Goal: Information Seeking & Learning: Learn about a topic

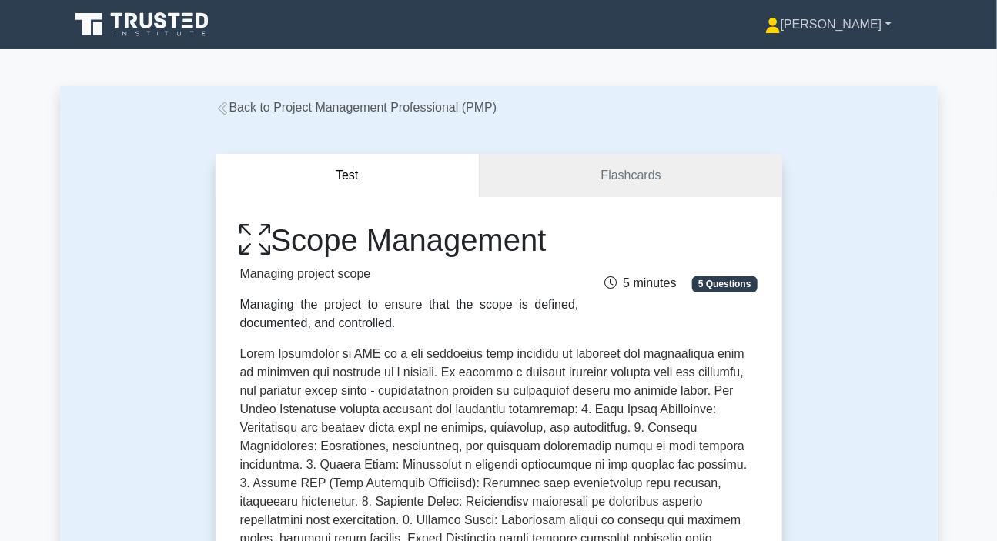
click at [847, 22] on link "[PERSON_NAME]" at bounding box center [828, 24] width 200 height 31
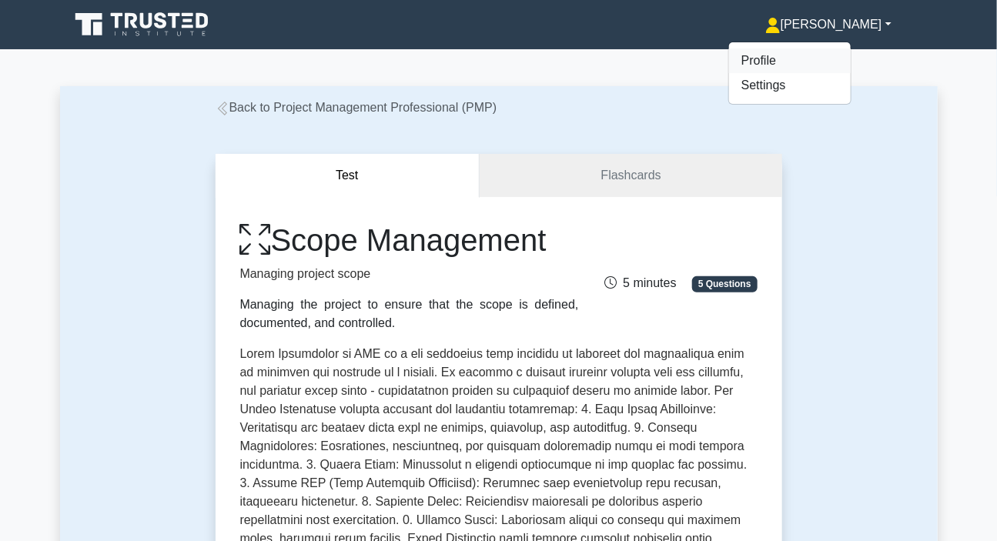
click at [795, 64] on link "Profile" at bounding box center [790, 61] width 122 height 25
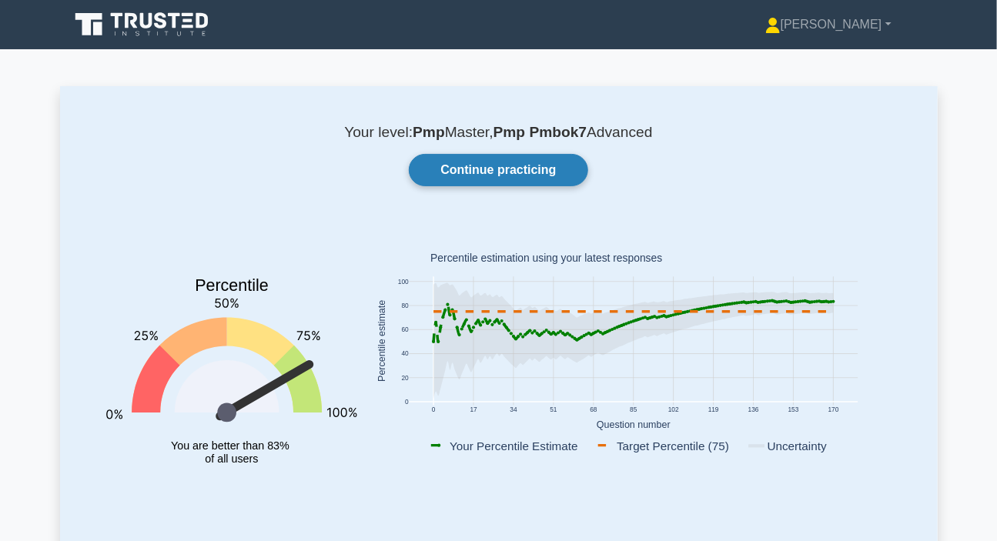
click at [500, 169] on link "Continue practicing" at bounding box center [498, 170] width 179 height 32
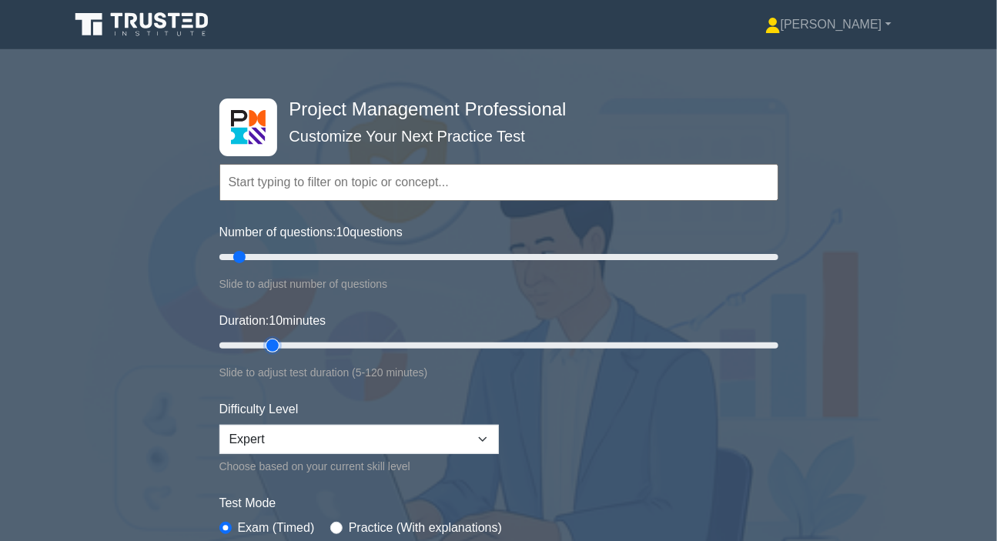
type input "15"
click at [264, 340] on input "Duration: 10 minutes" at bounding box center [498, 345] width 559 height 18
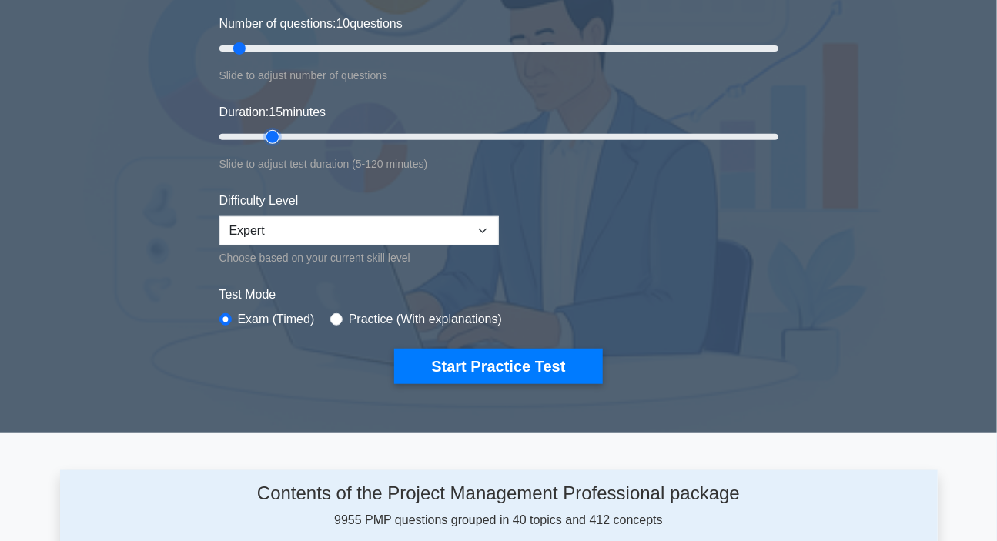
scroll to position [209, 0]
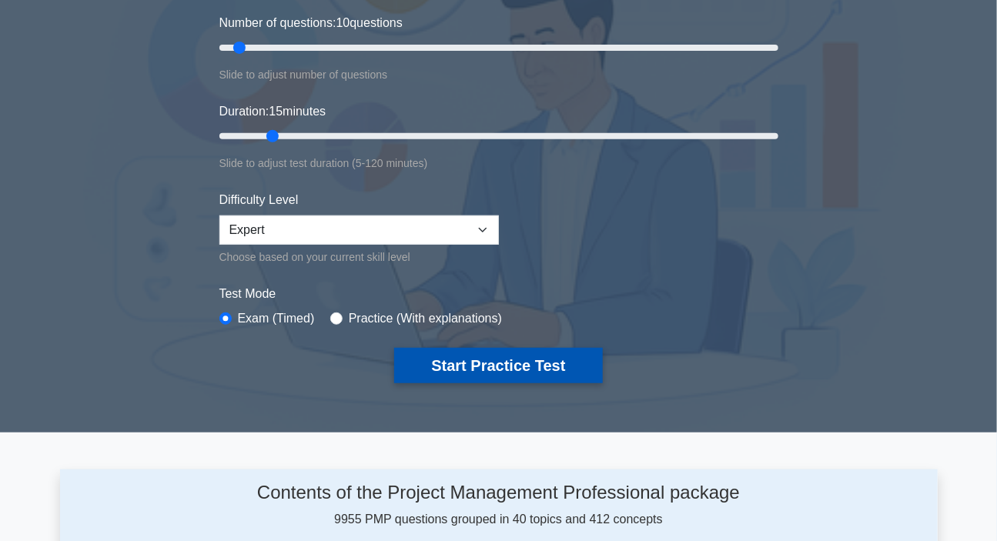
click at [457, 360] on button "Start Practice Test" at bounding box center [498, 365] width 208 height 35
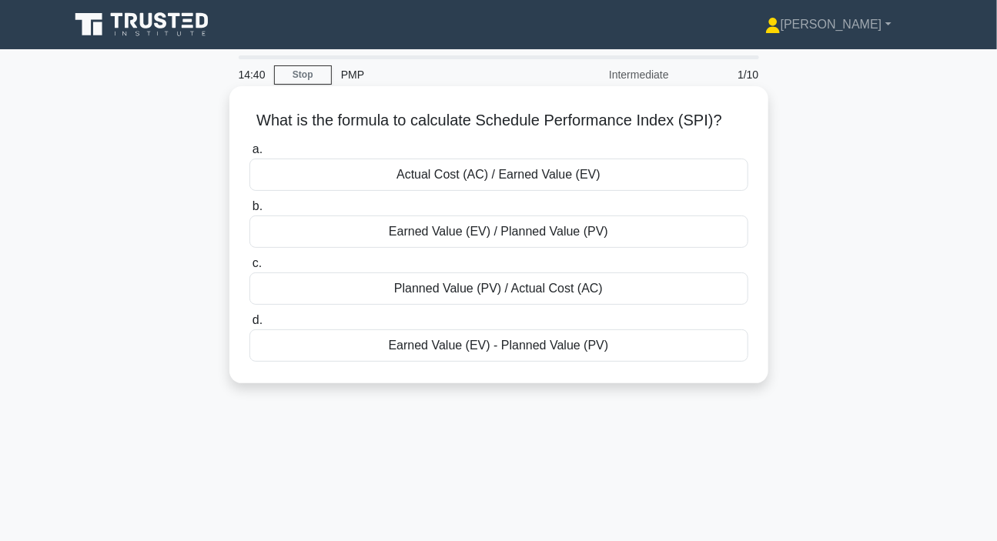
click at [485, 233] on div "Earned Value (EV) / Planned Value (PV)" at bounding box center [498, 232] width 499 height 32
click at [249, 212] on input "b. Earned Value (EV) / Planned Value (PV)" at bounding box center [249, 207] width 0 height 10
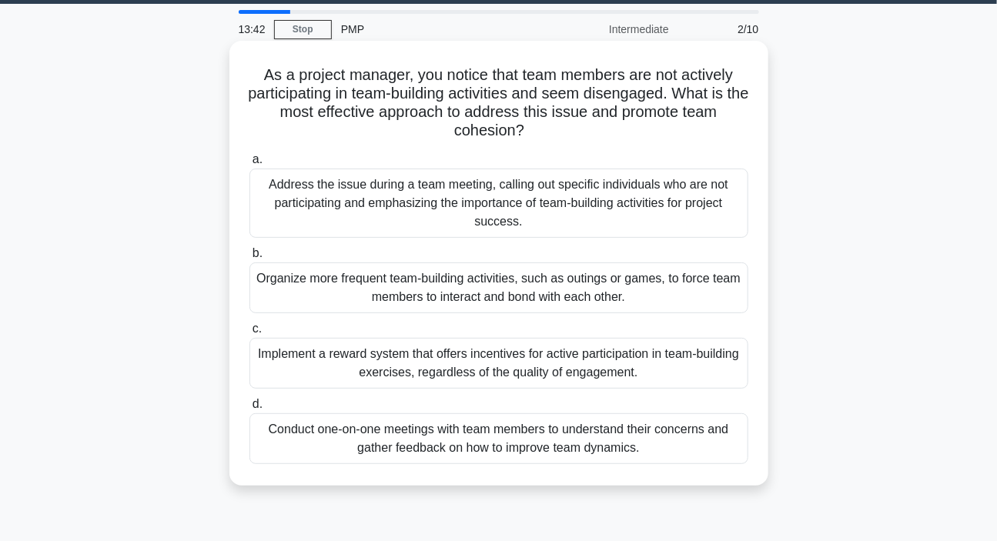
scroll to position [69, 0]
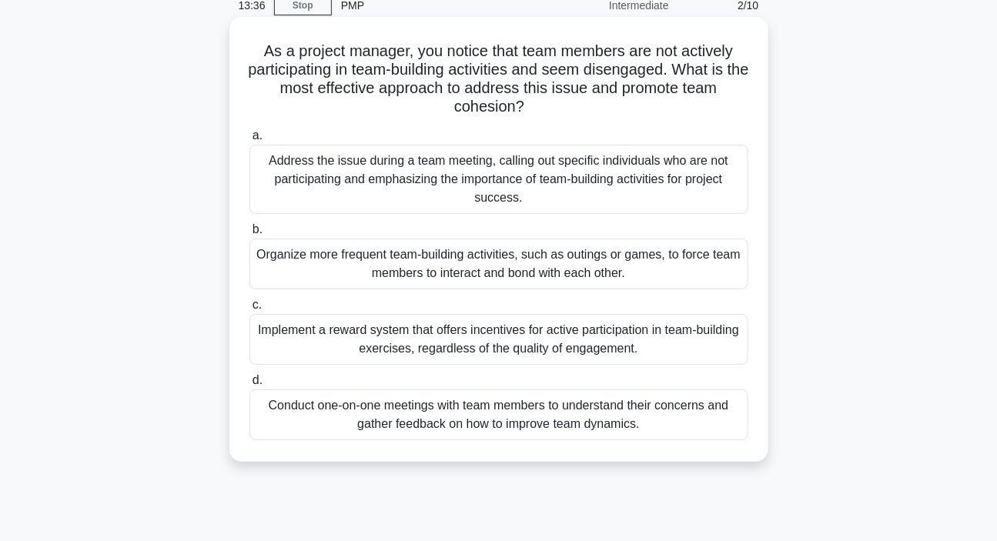
click at [413, 421] on div "Conduct one-on-one meetings with team members to understand their concerns and …" at bounding box center [498, 415] width 499 height 51
click at [249, 386] on input "d. Conduct one-on-one meetings with team members to understand their concerns a…" at bounding box center [249, 381] width 0 height 10
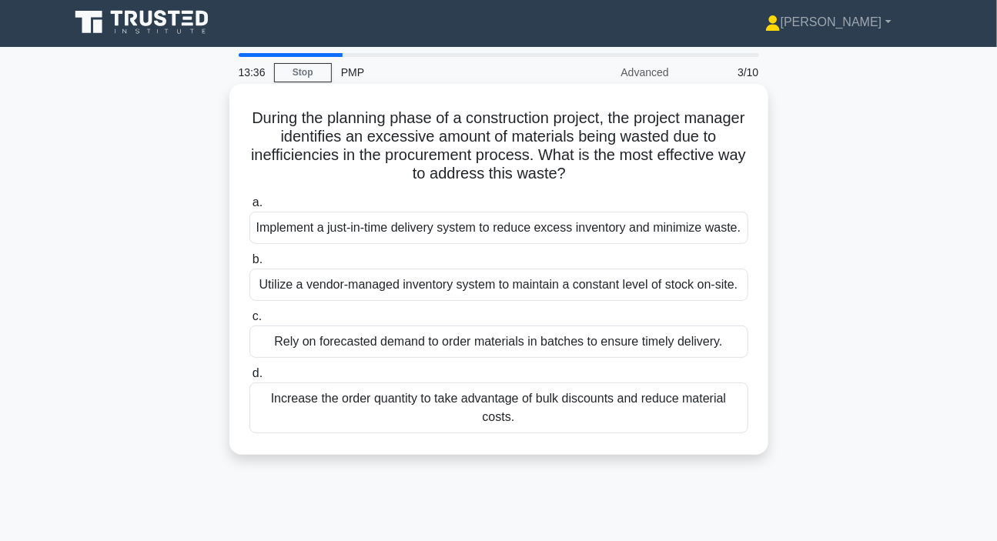
scroll to position [0, 0]
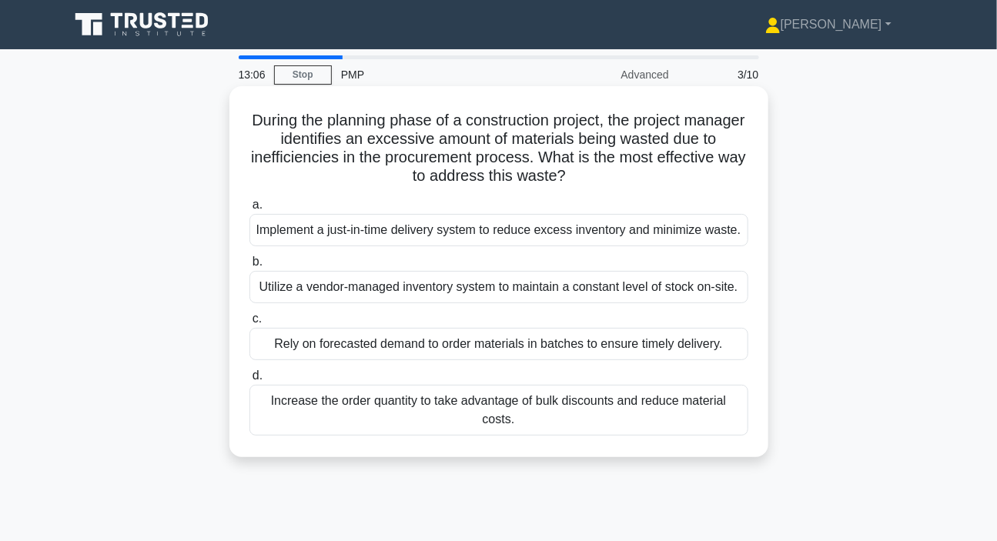
click at [417, 233] on div "Implement a just-in-time delivery system to reduce excess inventory and minimiz…" at bounding box center [498, 230] width 499 height 32
click at [249, 210] on input "a. Implement a just-in-time delivery system to reduce excess inventory and mini…" at bounding box center [249, 205] width 0 height 10
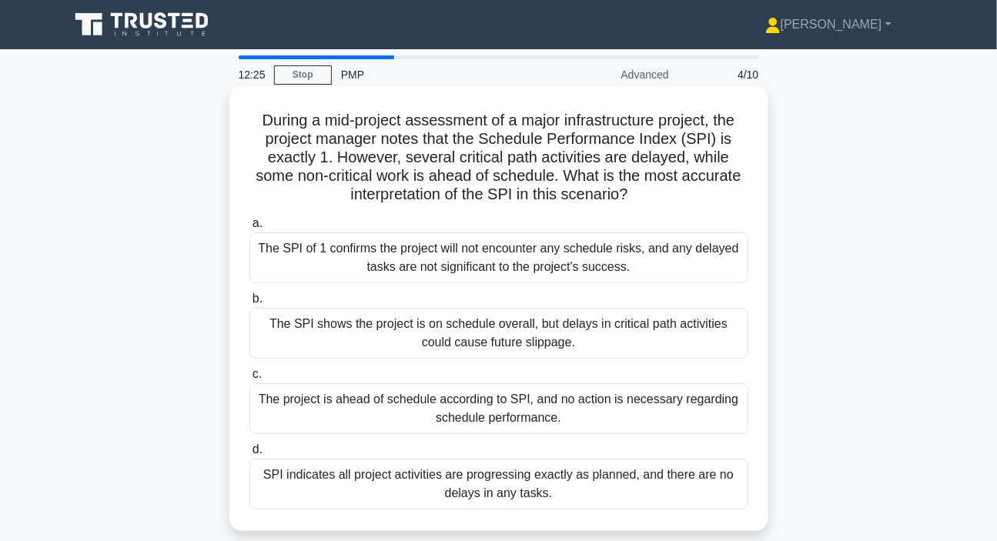
click at [444, 333] on div "The SPI shows the project is on schedule overall, but delays in critical path a…" at bounding box center [498, 333] width 499 height 51
click at [249, 304] on input "b. The SPI shows the project is on schedule overall, but delays in critical pat…" at bounding box center [249, 299] width 0 height 10
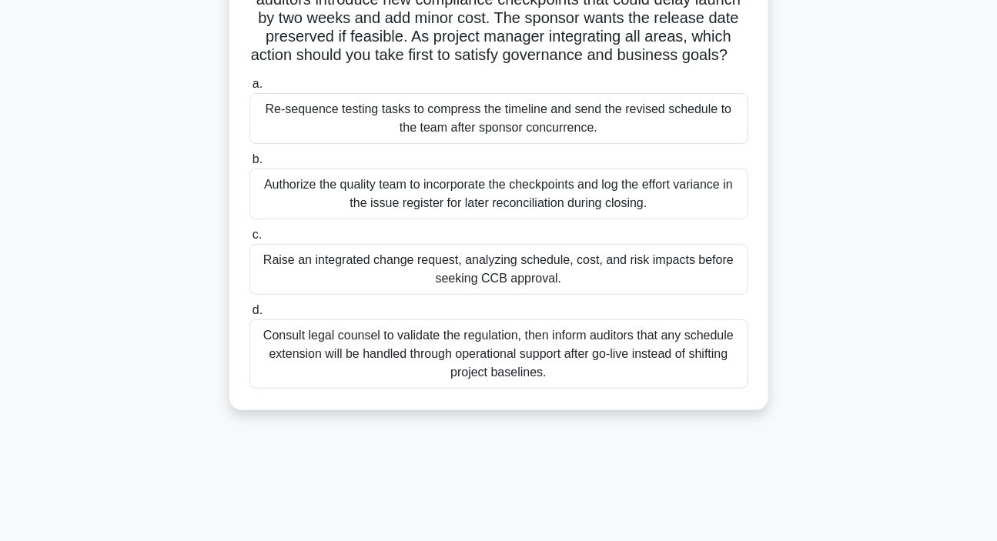
scroll to position [209, 0]
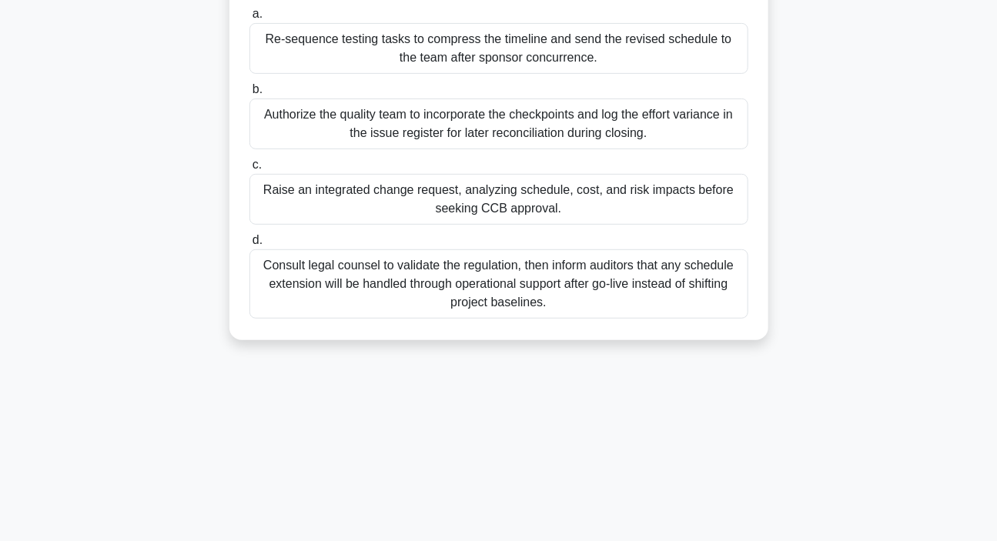
click at [475, 223] on div "Raise an integrated change request, analyzing schedule, cost, and risk impacts …" at bounding box center [498, 199] width 499 height 51
click at [249, 170] on input "c. Raise an integrated change request, analyzing schedule, cost, and risk impac…" at bounding box center [249, 165] width 0 height 10
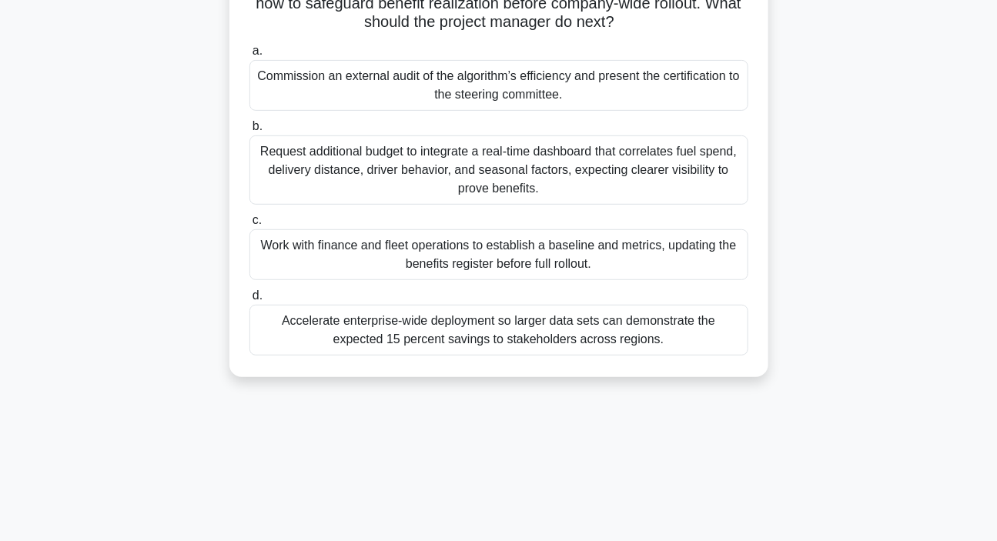
click at [400, 266] on div "Work with finance and fleet operations to establish a baseline and metrics, upd…" at bounding box center [498, 254] width 499 height 51
click at [249, 226] on input "c. Work with finance and fleet operations to establish a baseline and metrics, …" at bounding box center [249, 221] width 0 height 10
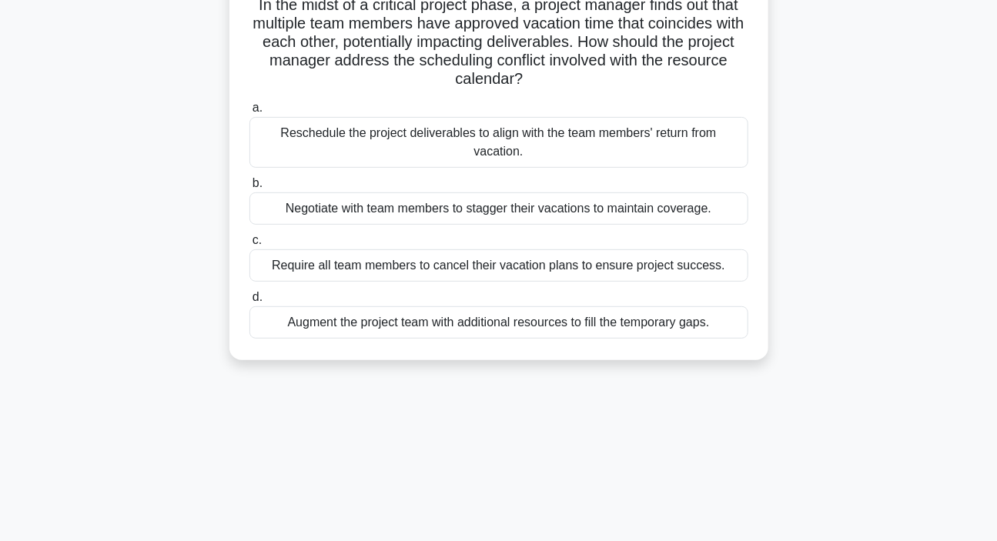
scroll to position [139, 0]
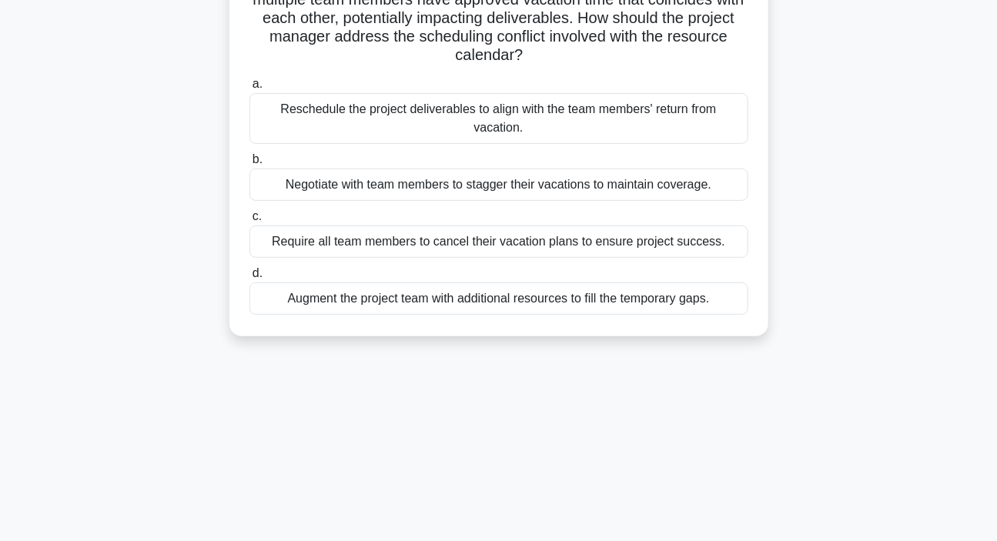
click at [390, 117] on div "Reschedule the project deliverables to align with the team members' return from…" at bounding box center [498, 118] width 499 height 51
click at [249, 89] on input "a. Reschedule the project deliverables to align with the team members' return f…" at bounding box center [249, 84] width 0 height 10
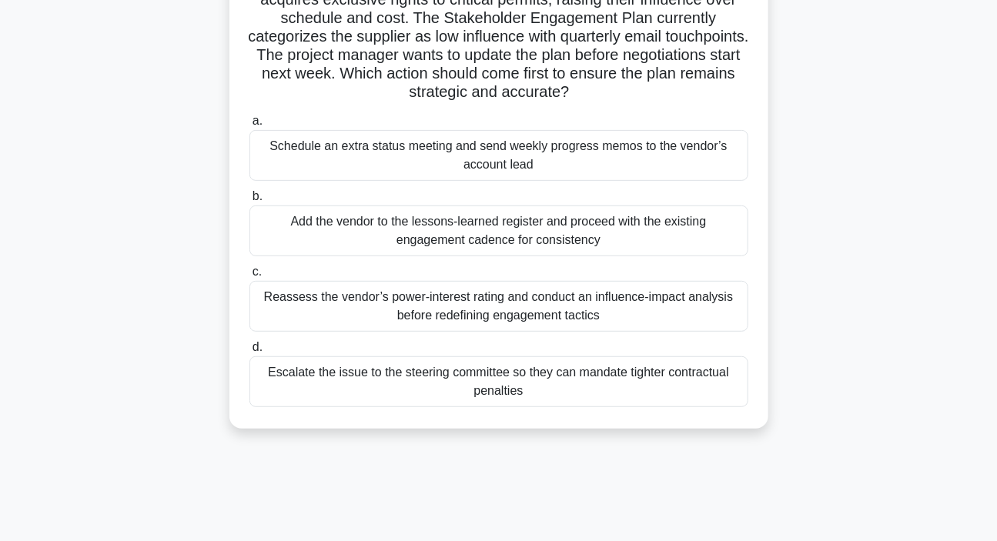
click at [441, 305] on div "Reassess the vendor’s power-interest rating and conduct an influence-impact ana…" at bounding box center [498, 306] width 499 height 51
click at [249, 277] on input "c. Reassess the vendor’s power-interest rating and conduct an influence-impact …" at bounding box center [249, 272] width 0 height 10
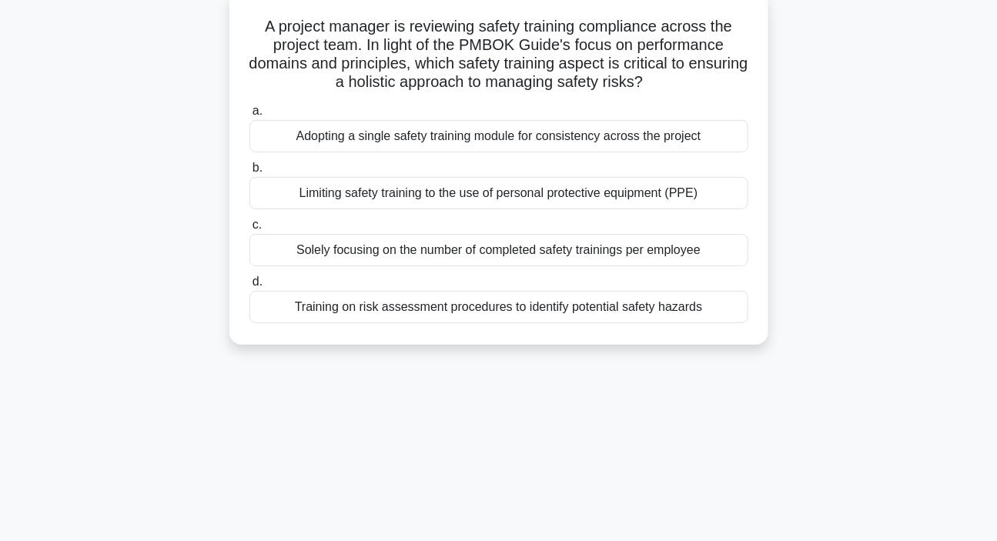
scroll to position [69, 0]
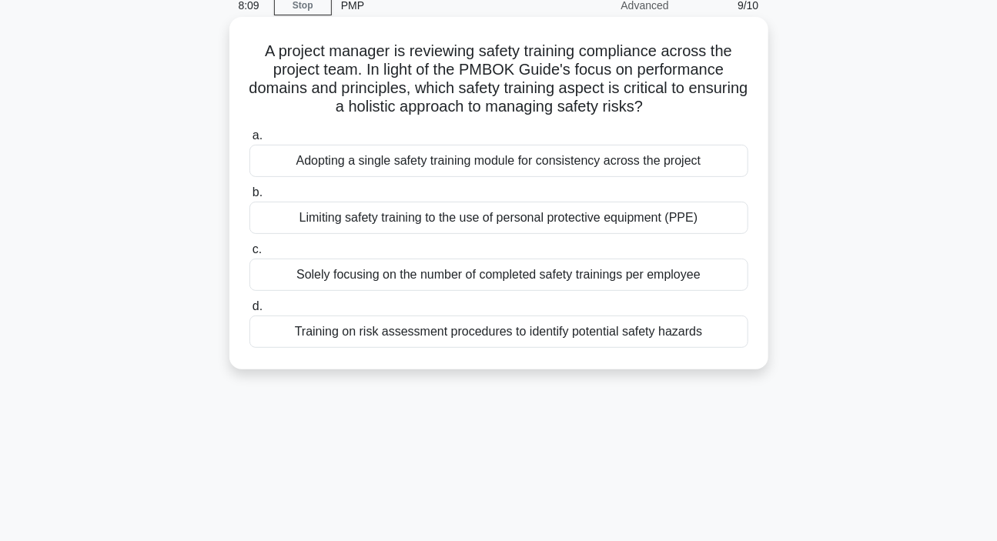
click at [325, 338] on div "Training on risk assessment procedures to identify potential safety hazards" at bounding box center [498, 332] width 499 height 32
click at [249, 312] on input "d. Training on risk assessment procedures to identify potential safety hazards" at bounding box center [249, 307] width 0 height 10
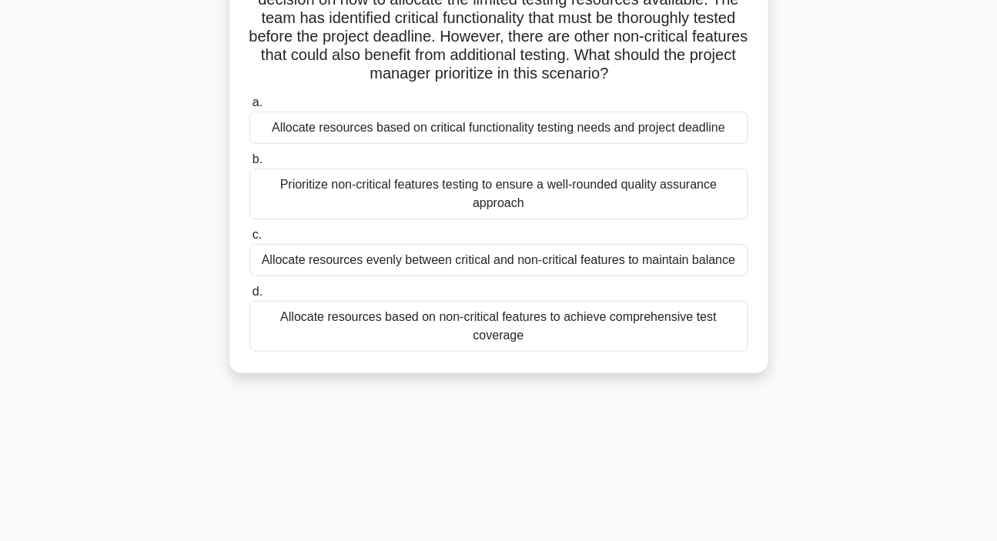
scroll to position [0, 0]
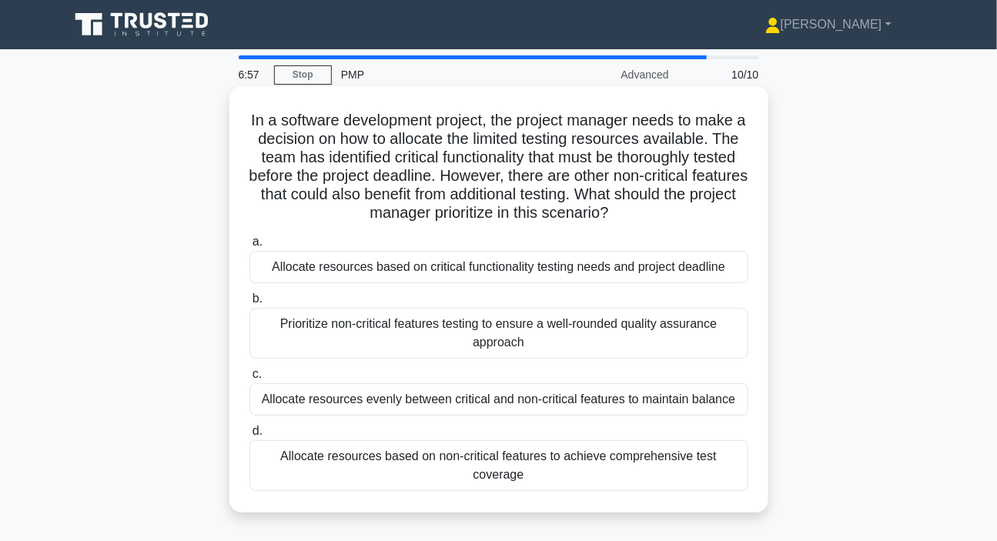
click at [427, 268] on div "Allocate resources based on critical functionality testing needs and project de…" at bounding box center [498, 267] width 499 height 32
click at [249, 247] on input "a. Allocate resources based on critical functionality testing needs and project…" at bounding box center [249, 242] width 0 height 10
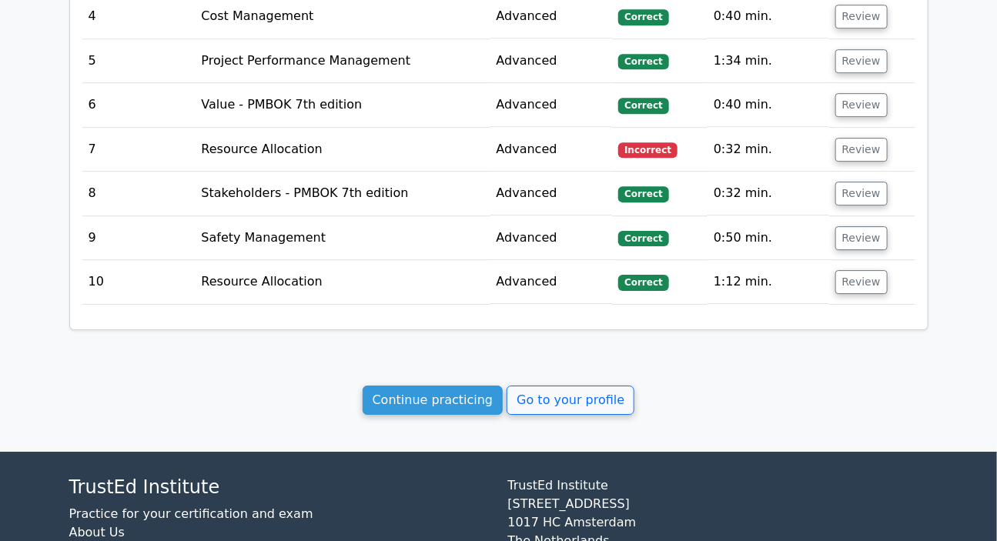
scroll to position [1580, 0]
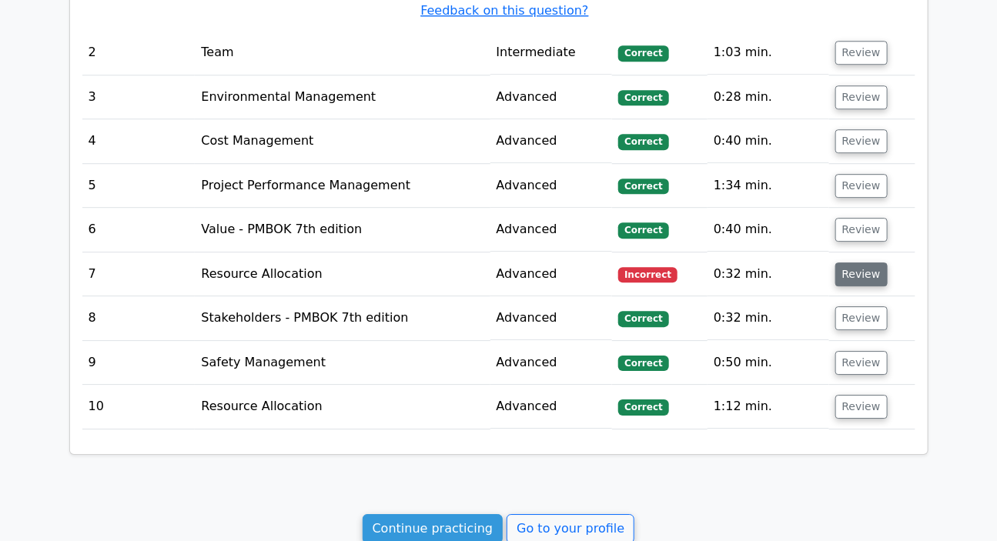
click at [854, 263] on button "Review" at bounding box center [861, 275] width 52 height 24
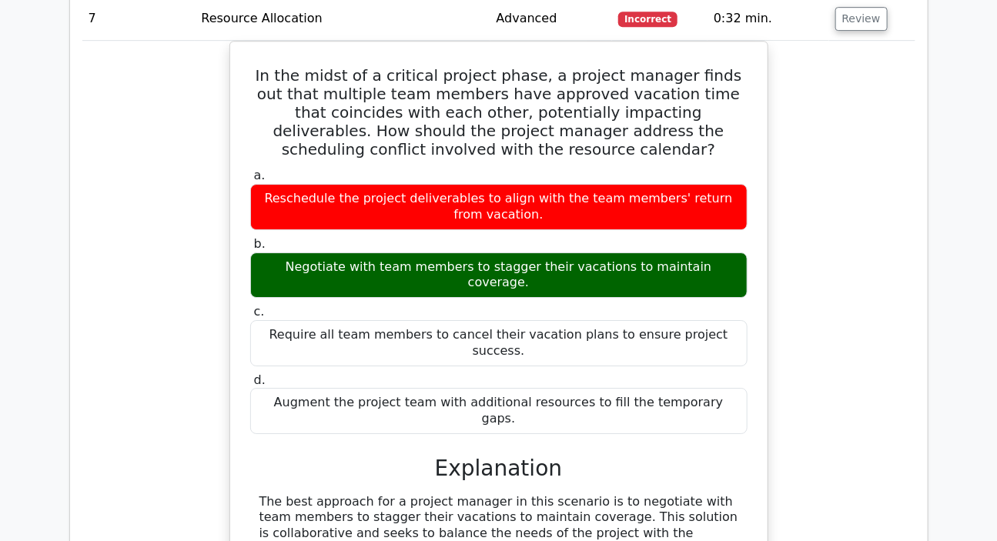
scroll to position [1860, 0]
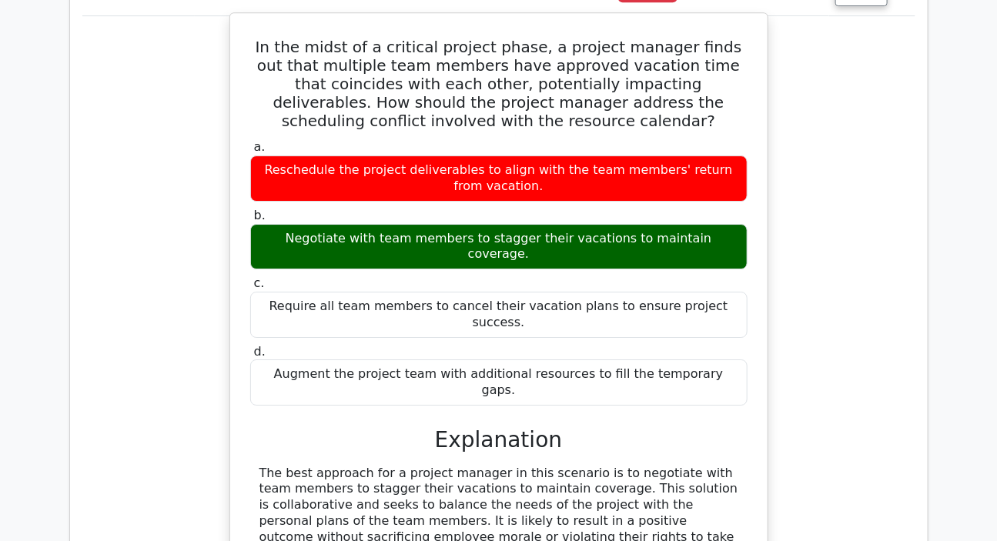
drag, startPoint x: 271, startPoint y: 210, endPoint x: 718, endPoint y: 212, distance: 446.5
click at [718, 224] on div "Negotiate with team members to stagger their vacations to maintain coverage." at bounding box center [498, 247] width 497 height 46
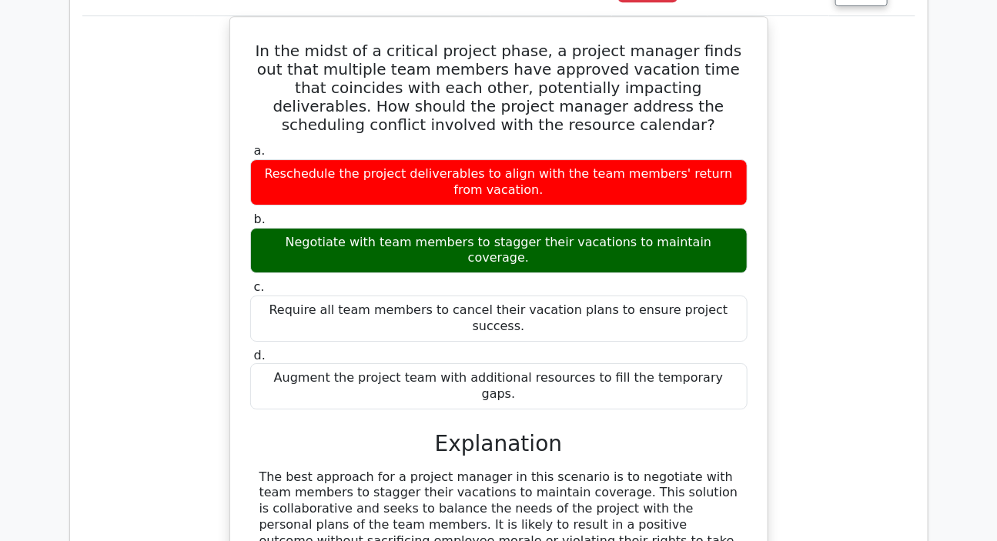
click at [857, 323] on div "In the midst of a critical project phase, a project manager finds out that mult…" at bounding box center [498, 435] width 833 height 839
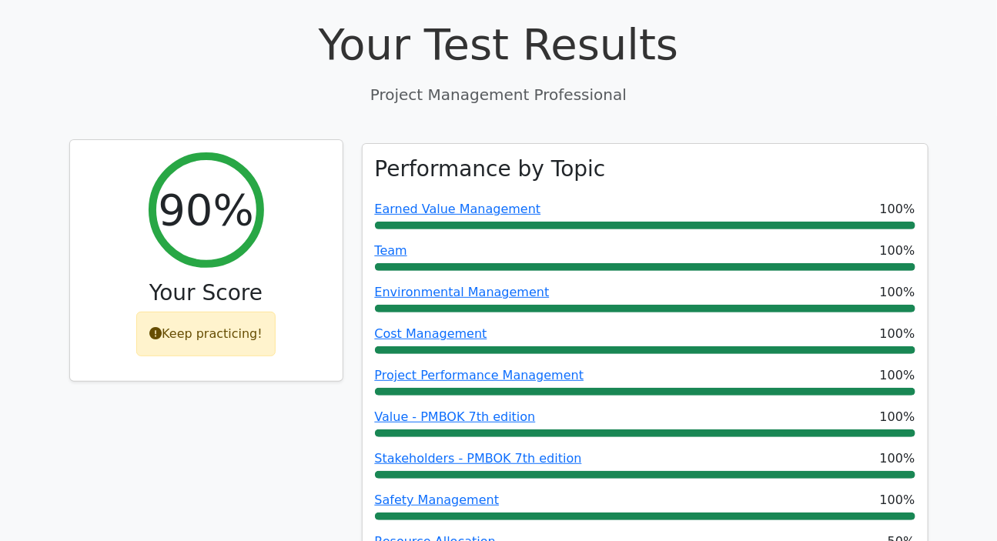
scroll to position [0, 0]
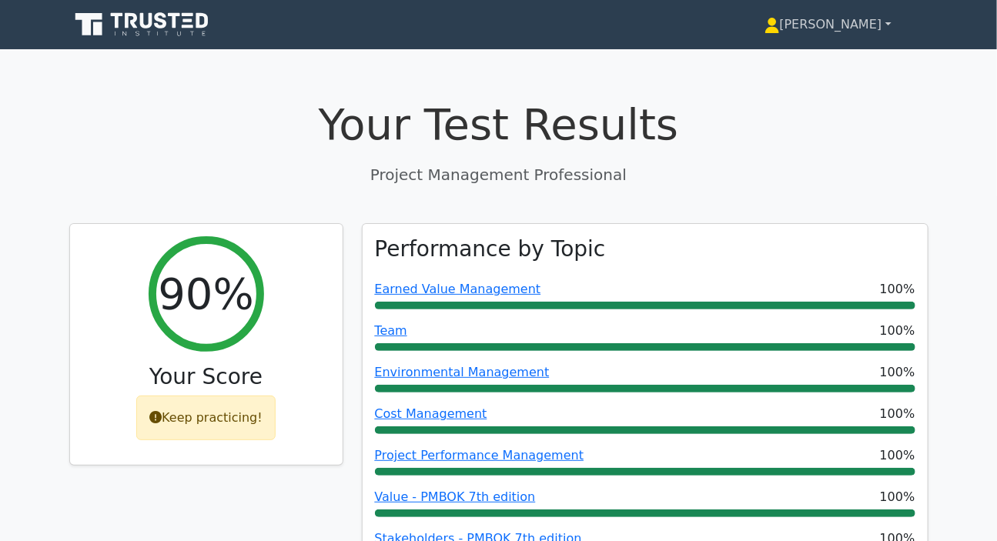
click at [840, 30] on link "[PERSON_NAME]" at bounding box center [828, 24] width 201 height 31
click at [843, 25] on link "[PERSON_NAME]" at bounding box center [828, 24] width 201 height 31
click at [887, 24] on link "[PERSON_NAME]" at bounding box center [828, 24] width 201 height 31
click at [824, 23] on link "[PERSON_NAME]" at bounding box center [828, 24] width 201 height 31
click at [514, 148] on h1 "Your Test Results" at bounding box center [498, 125] width 859 height 52
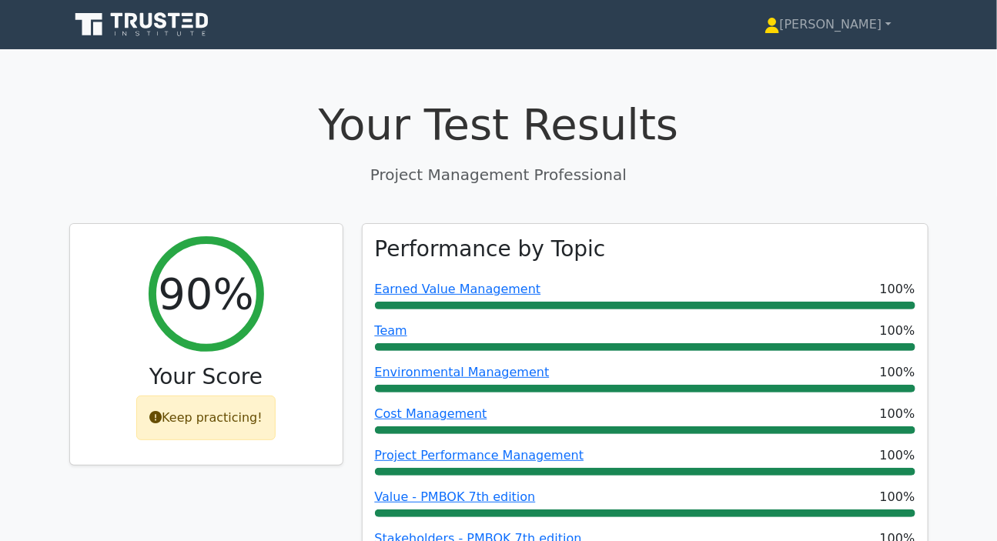
click at [496, 178] on p "Project Management Professional" at bounding box center [498, 174] width 859 height 23
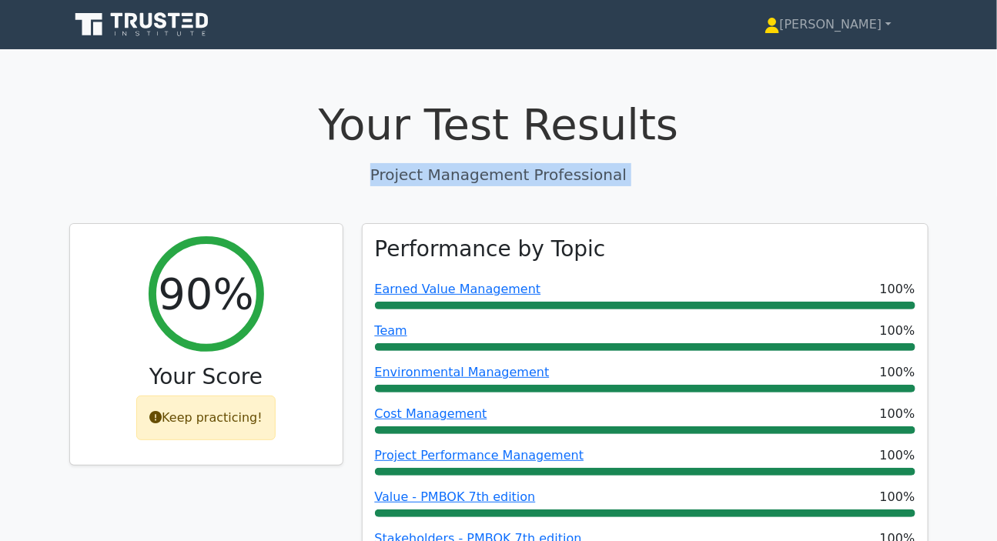
click at [496, 178] on p "Project Management Professional" at bounding box center [498, 174] width 859 height 23
click at [604, 179] on p "Project Management Professional" at bounding box center [498, 174] width 859 height 23
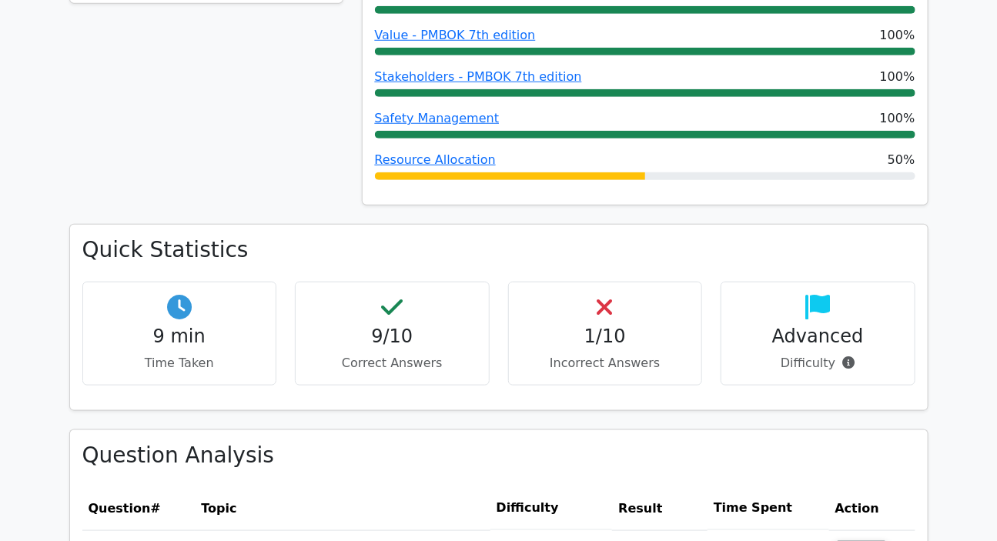
scroll to position [490, 0]
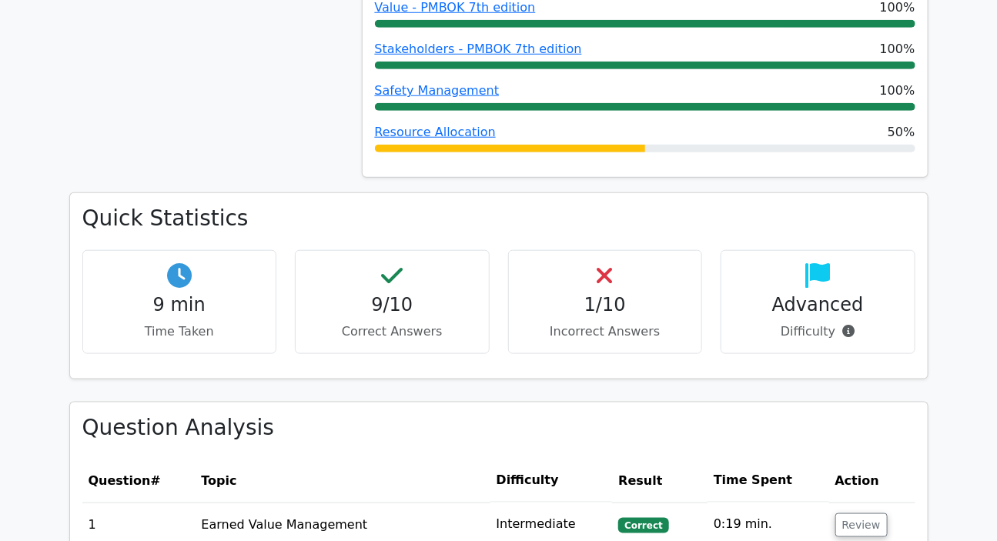
click at [811, 290] on div "Advanced Difficulty" at bounding box center [818, 302] width 195 height 104
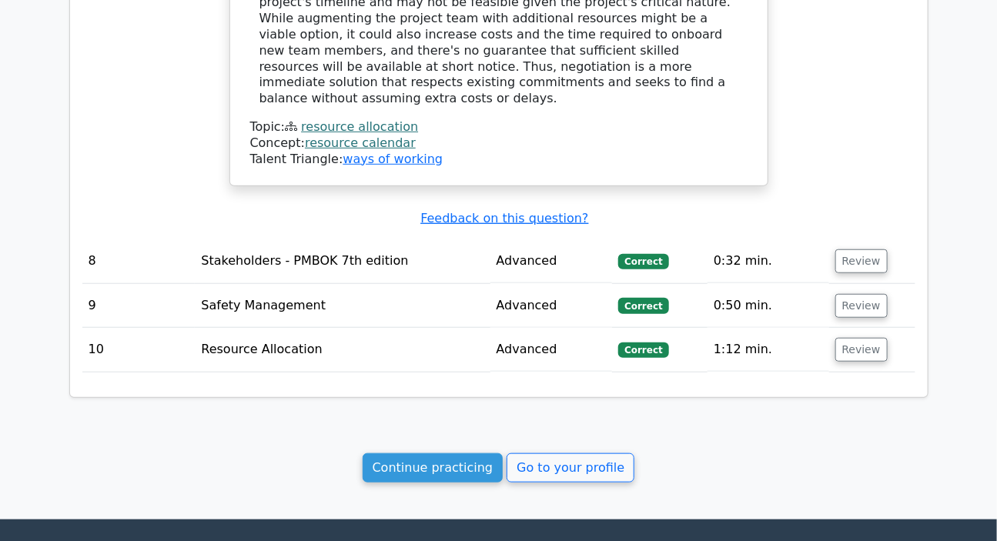
scroll to position [2583, 0]
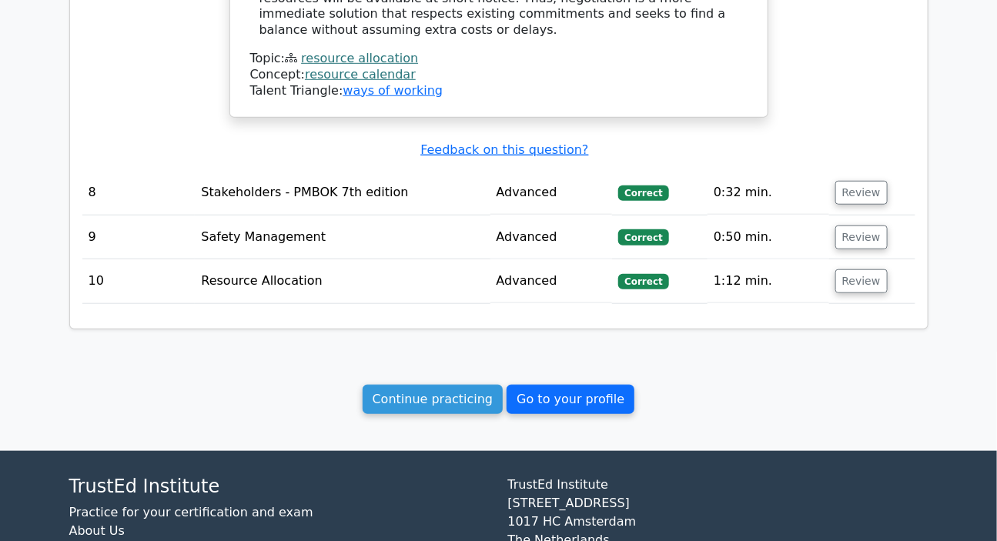
click at [560, 385] on link "Go to your profile" at bounding box center [571, 399] width 128 height 29
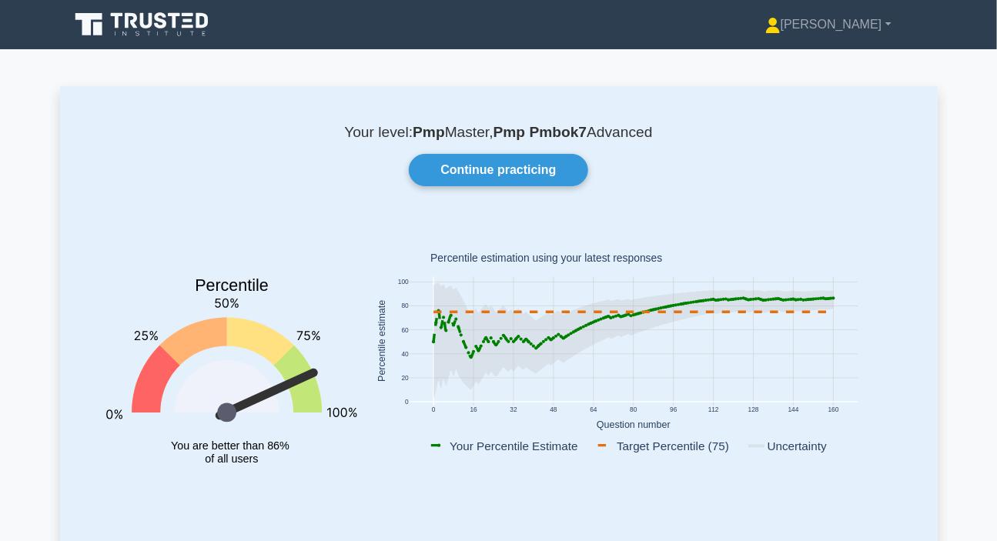
click at [516, 171] on link "Continue practicing" at bounding box center [498, 170] width 179 height 32
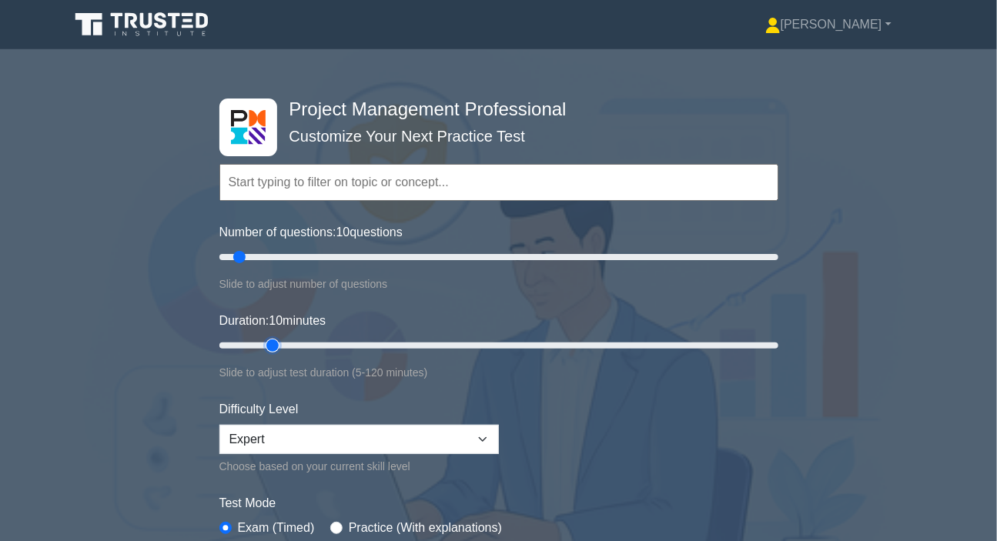
type input "15"
click at [262, 340] on input "Duration: 10 minutes" at bounding box center [498, 345] width 559 height 18
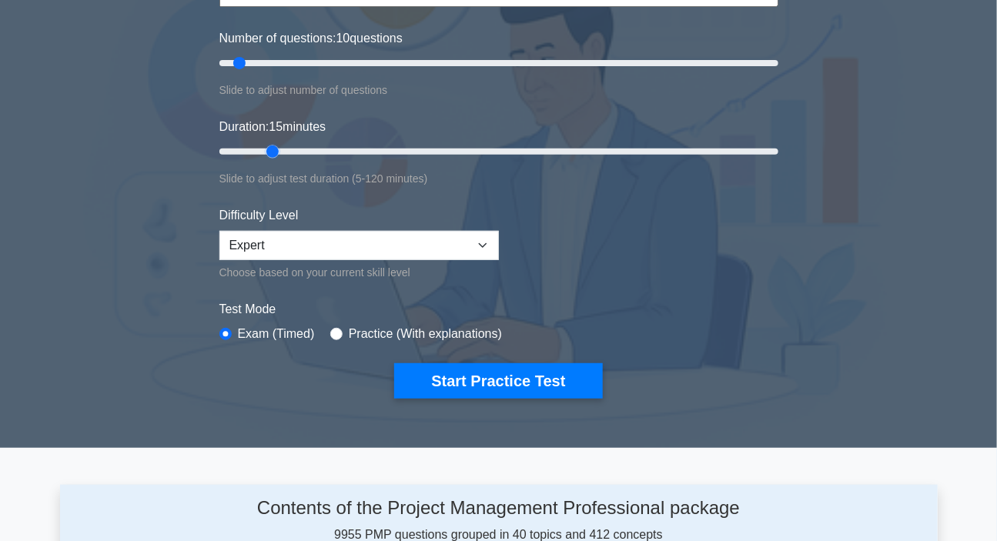
scroll to position [209, 0]
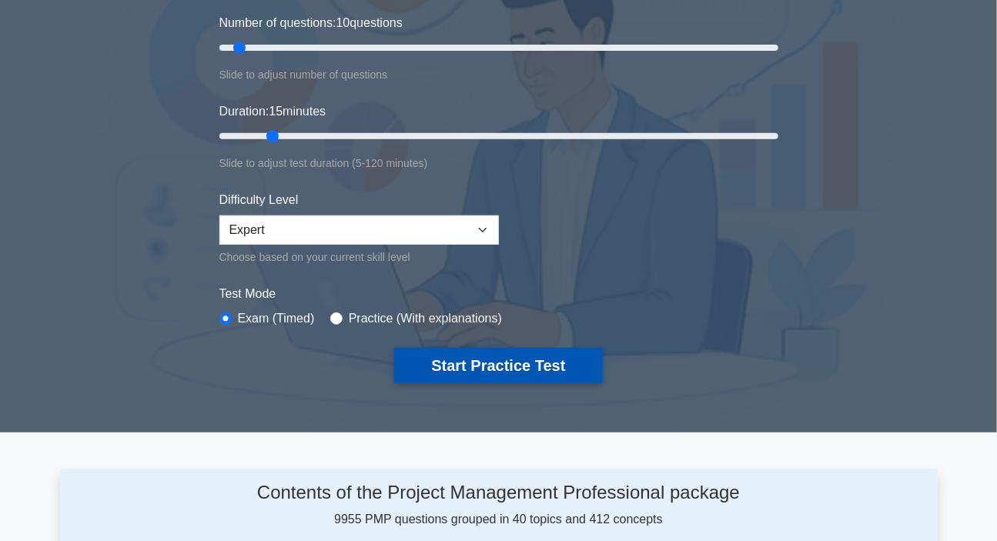
click at [445, 361] on button "Start Practice Test" at bounding box center [498, 365] width 208 height 35
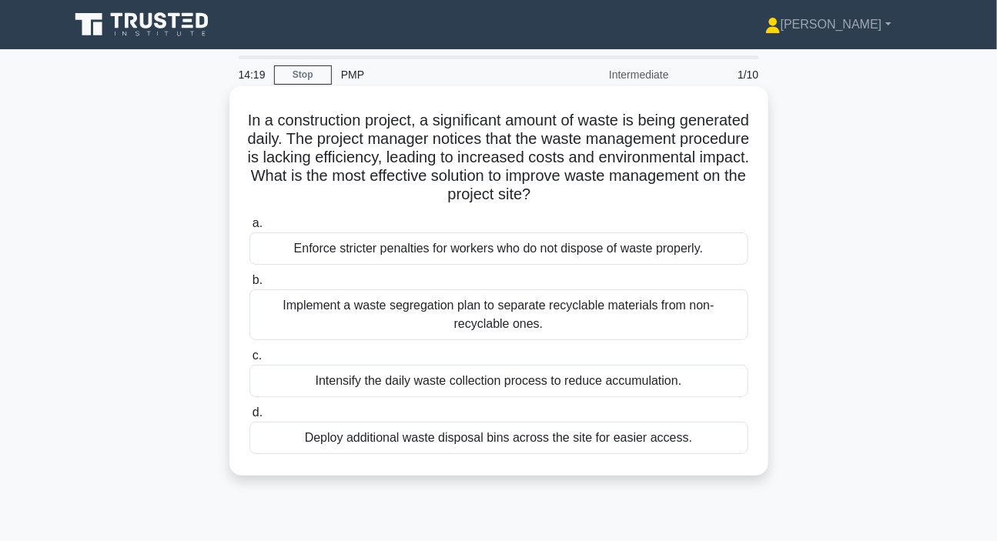
click at [463, 313] on div "Implement a waste segregation plan to separate recyclable materials from non-re…" at bounding box center [498, 314] width 499 height 51
click at [249, 286] on input "b. Implement a waste segregation plan to separate recyclable materials from non…" at bounding box center [249, 281] width 0 height 10
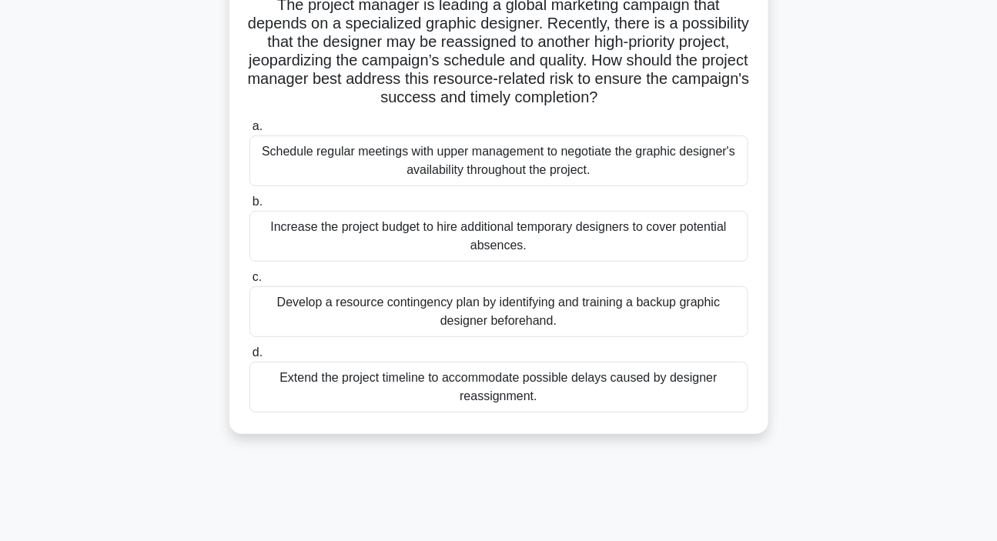
scroll to position [139, 0]
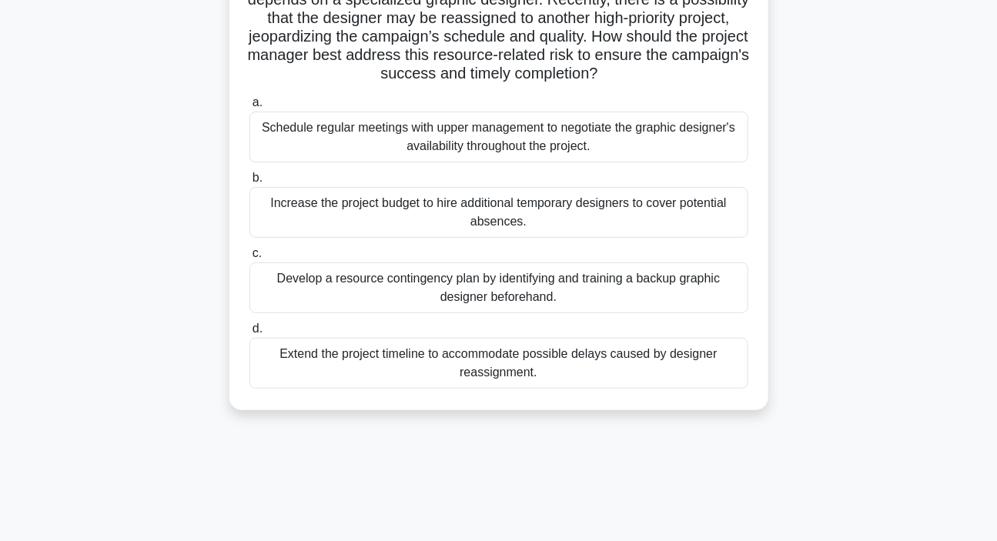
click at [504, 293] on div "Develop a resource contingency plan by identifying and training a backup graphi…" at bounding box center [498, 288] width 499 height 51
click at [249, 259] on input "c. Develop a resource contingency plan by identifying and training a backup gra…" at bounding box center [249, 254] width 0 height 10
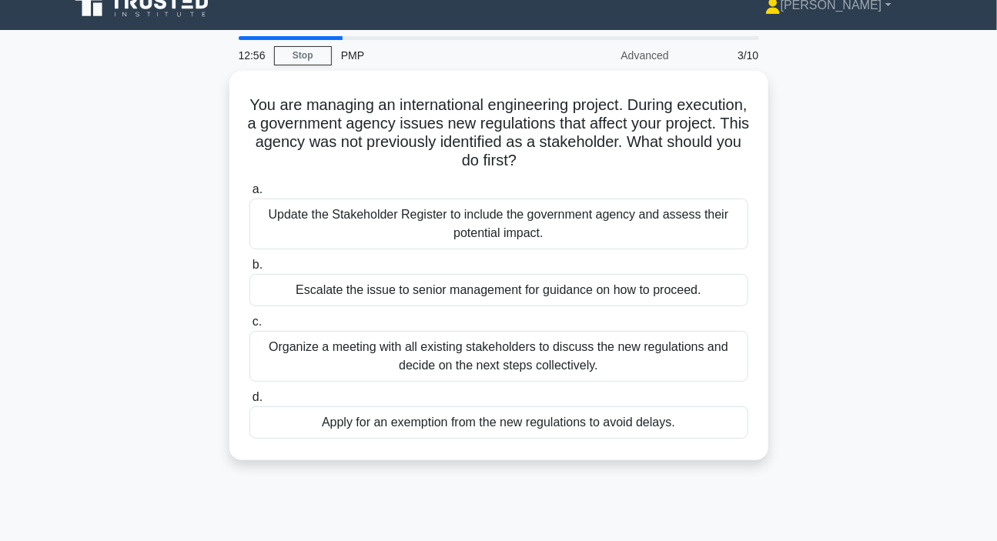
scroll to position [0, 0]
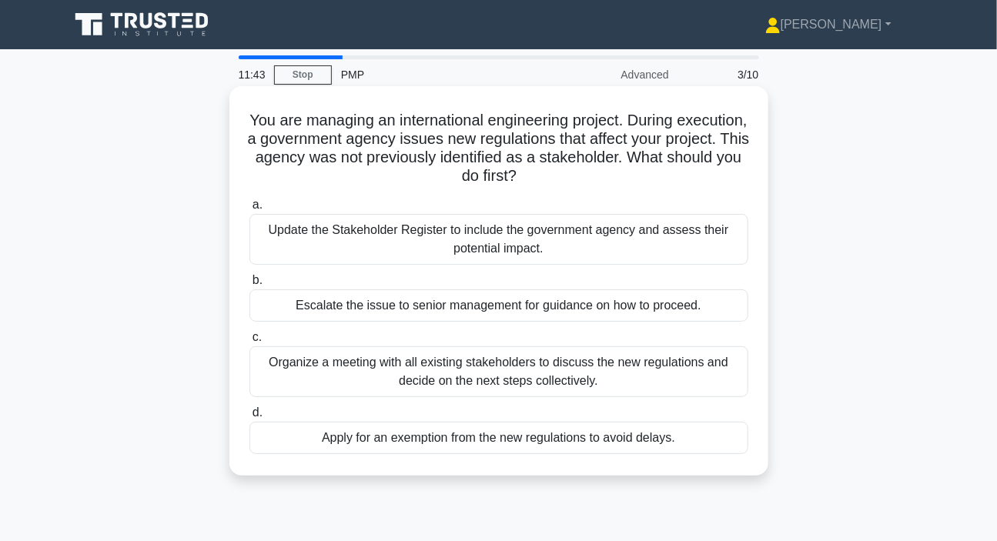
click at [473, 246] on div "Update the Stakeholder Register to include the government agency and assess the…" at bounding box center [498, 239] width 499 height 51
click at [249, 210] on input "a. Update the Stakeholder Register to include the government agency and assess …" at bounding box center [249, 205] width 0 height 10
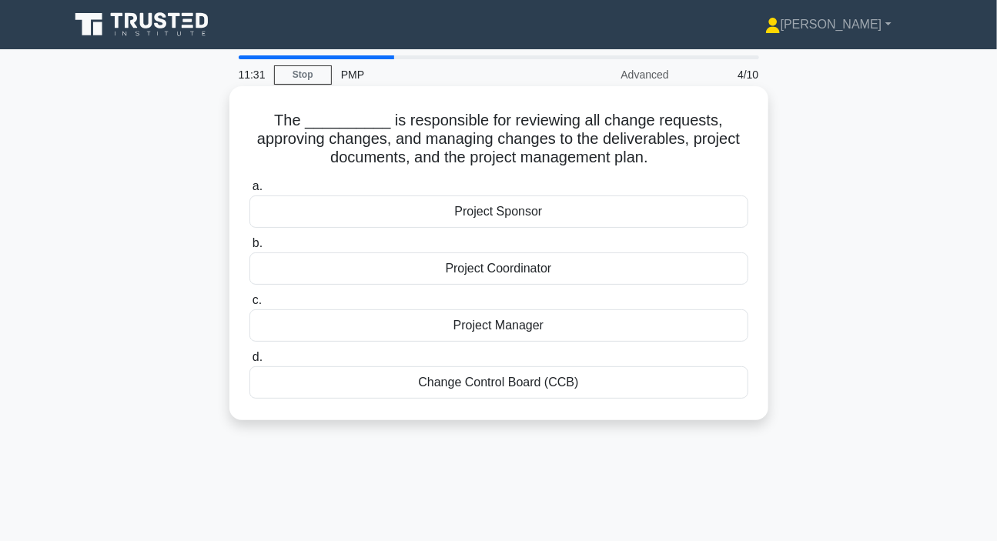
click at [527, 387] on div "Change Control Board (CCB)" at bounding box center [498, 382] width 499 height 32
click at [249, 363] on input "d. Change Control Board (CCB)" at bounding box center [249, 358] width 0 height 10
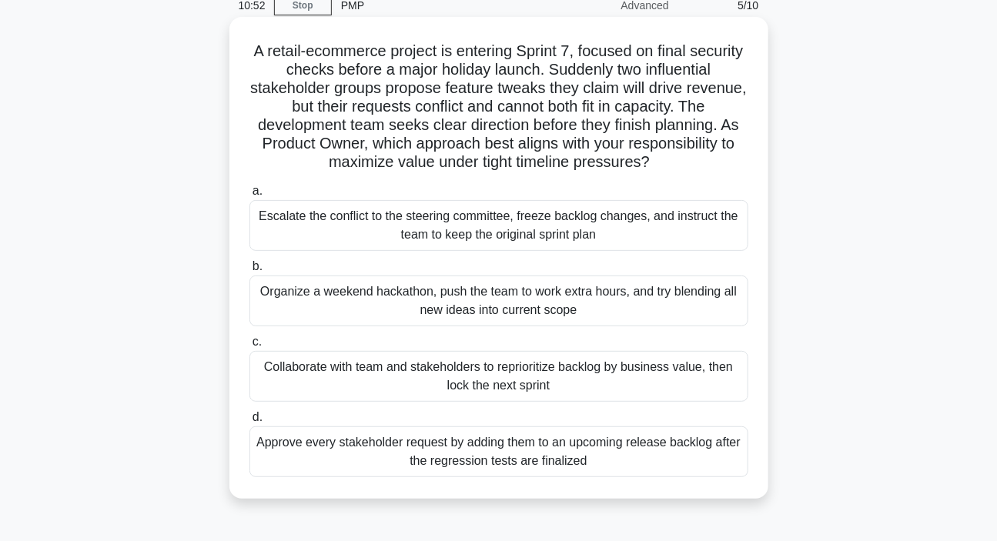
scroll to position [139, 0]
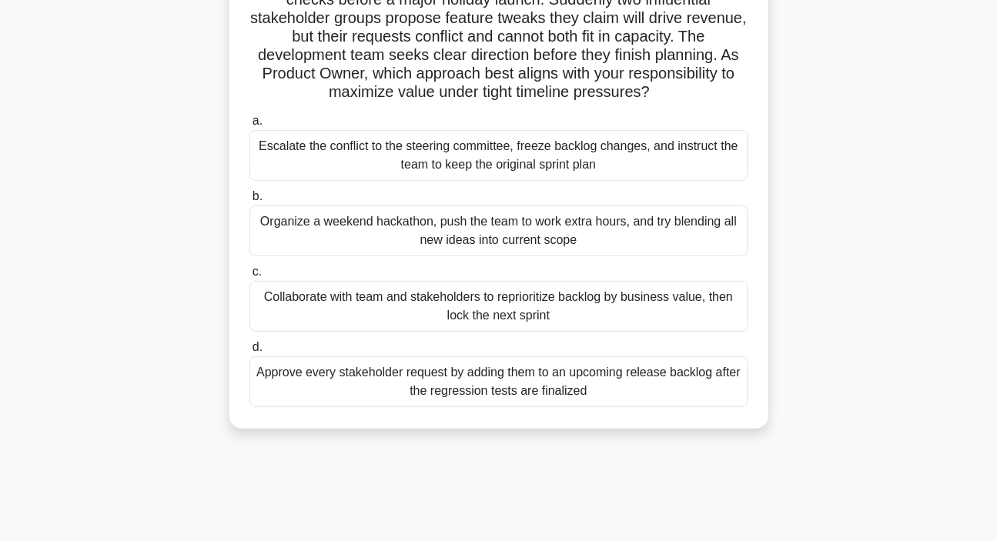
click at [521, 309] on div "Collaborate with team and stakeholders to reprioritize backlog by business valu…" at bounding box center [498, 306] width 499 height 51
click at [249, 277] on input "c. Collaborate with team and stakeholders to reprioritize backlog by business v…" at bounding box center [249, 272] width 0 height 10
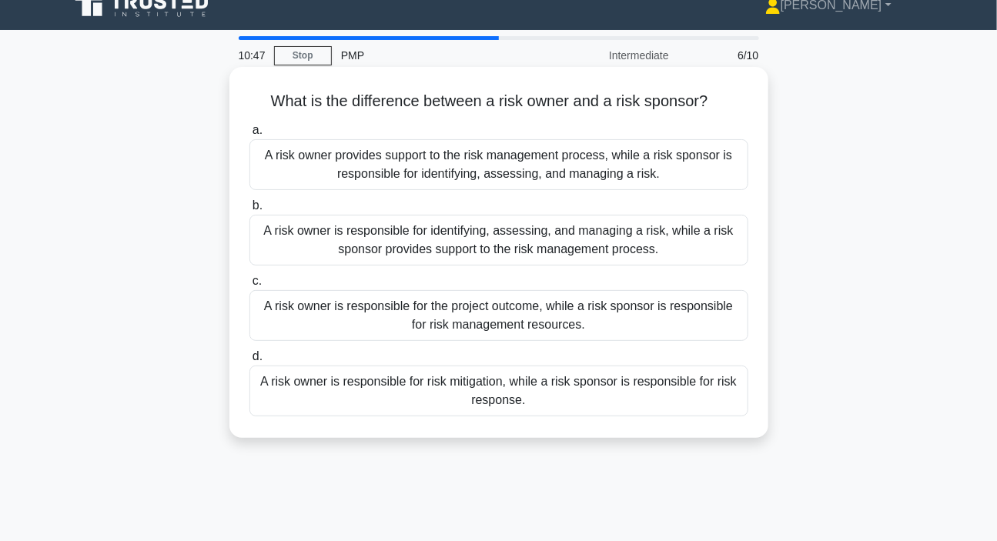
scroll to position [0, 0]
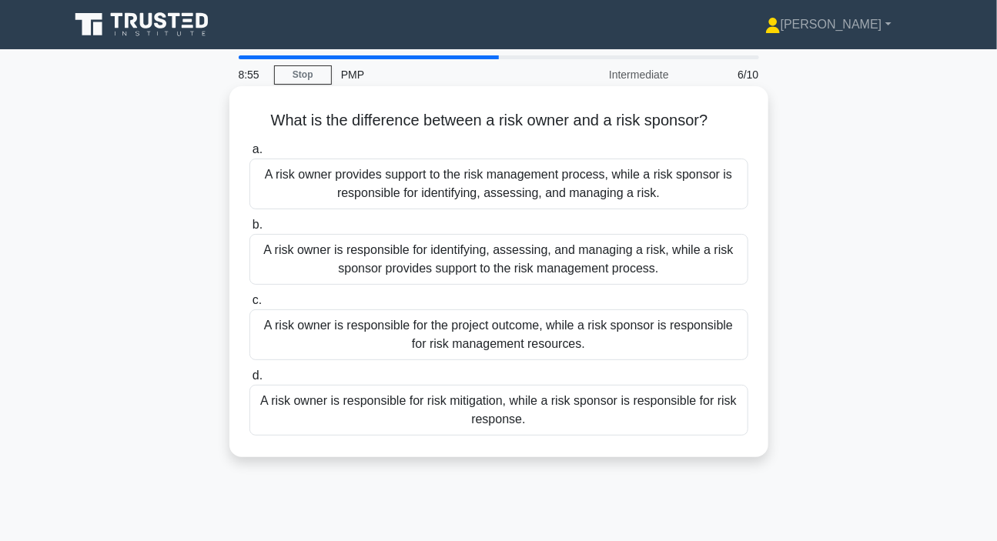
click at [454, 263] on div "A risk owner is responsible for identifying, assessing, and managing a risk, wh…" at bounding box center [498, 259] width 499 height 51
click at [249, 230] on input "b. A risk owner is responsible for identifying, assessing, and managing a risk,…" at bounding box center [249, 225] width 0 height 10
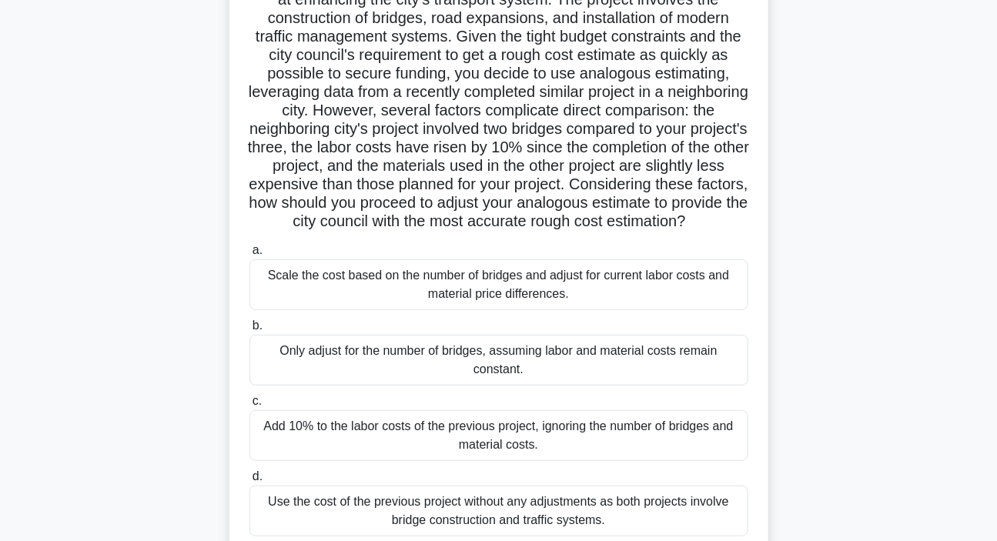
scroll to position [209, 0]
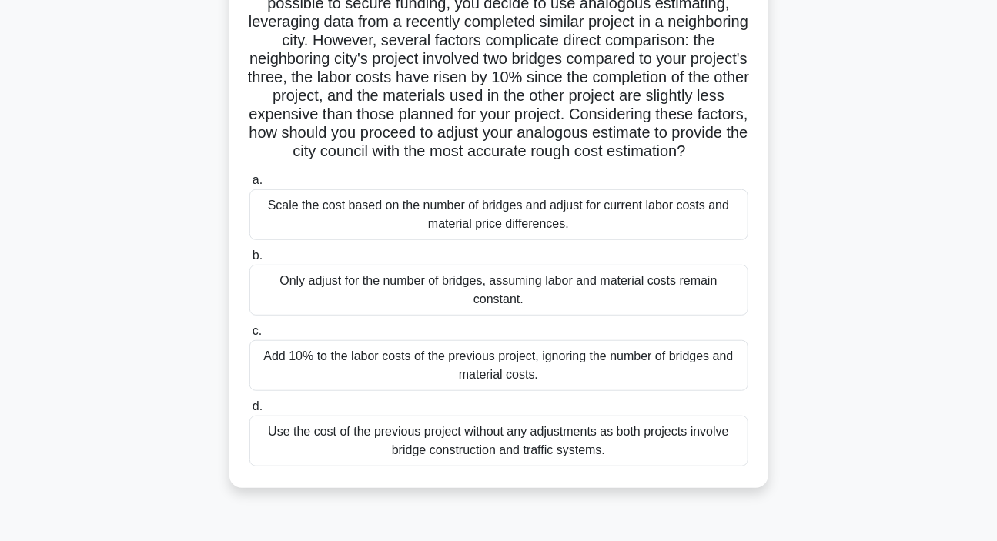
click at [463, 382] on div "Add 10% to the labor costs of the previous project, ignoring the number of brid…" at bounding box center [498, 365] width 499 height 51
click at [249, 336] on input "c. Add 10% to the labor costs of the previous project, ignoring the number of b…" at bounding box center [249, 331] width 0 height 10
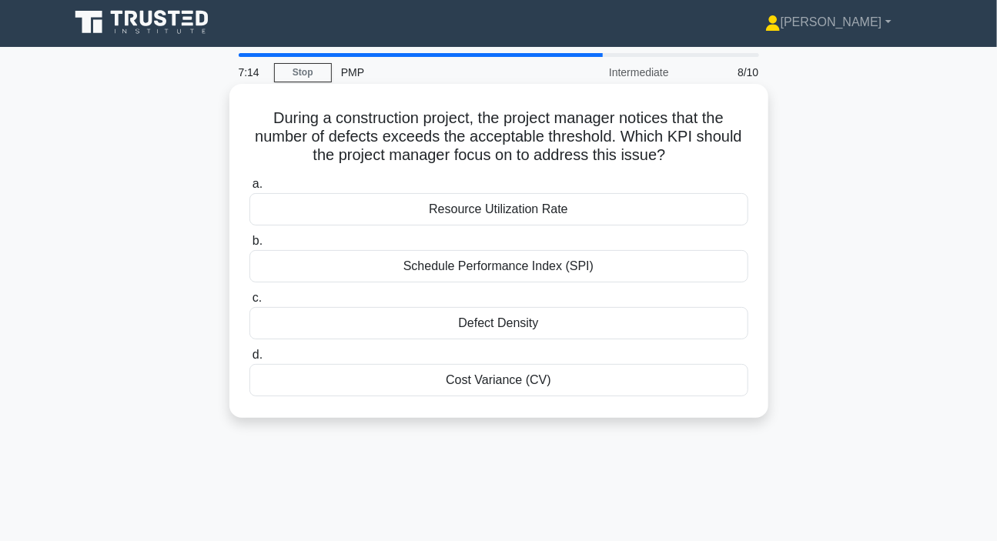
scroll to position [0, 0]
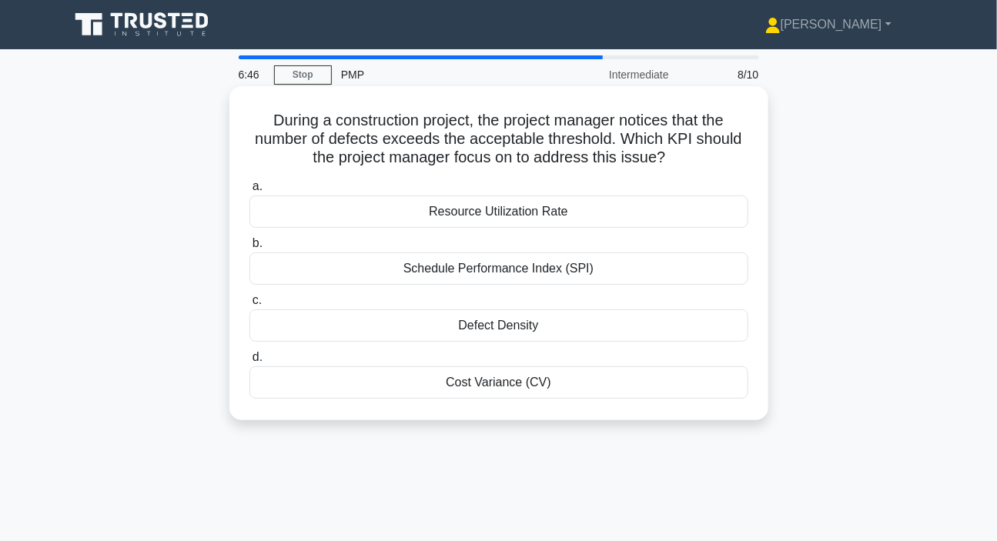
click at [527, 332] on div "Defect Density" at bounding box center [498, 325] width 499 height 32
click at [249, 306] on input "c. Defect Density" at bounding box center [249, 301] width 0 height 10
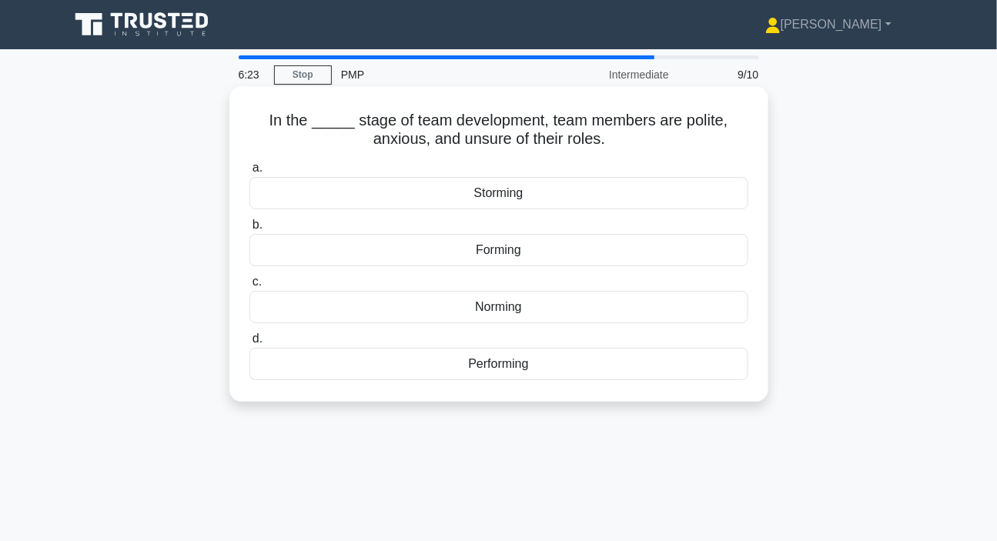
click at [513, 253] on div "Forming" at bounding box center [498, 250] width 499 height 32
click at [249, 230] on input "b. Forming" at bounding box center [249, 225] width 0 height 10
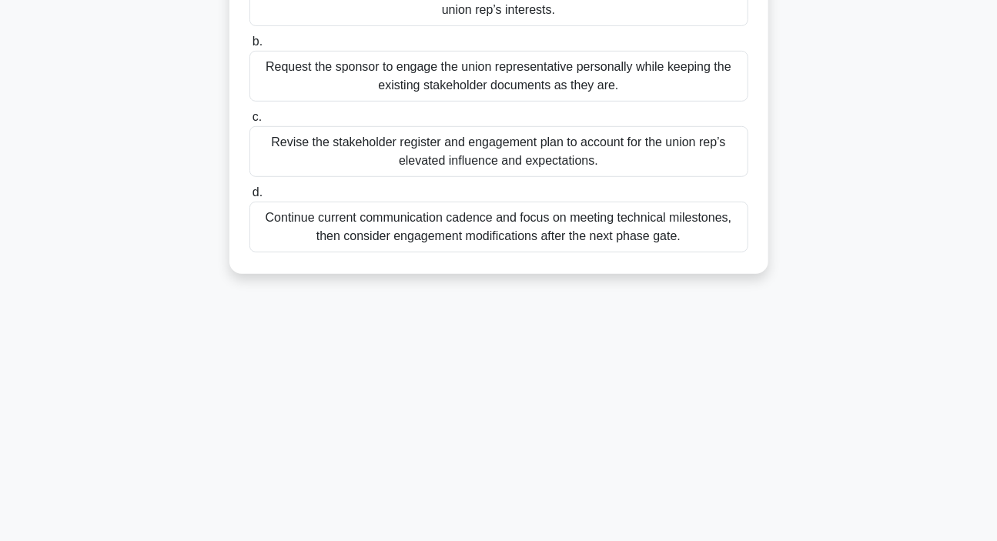
scroll to position [279, 0]
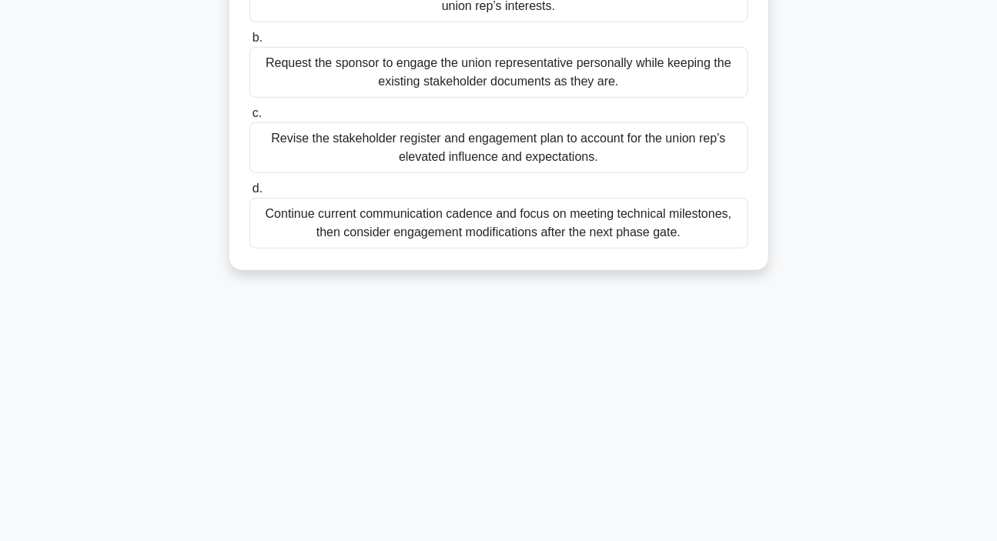
click at [470, 172] on div "Revise the stakeholder register and engagement plan to account for the union re…" at bounding box center [498, 147] width 499 height 51
click at [249, 119] on input "c. Revise the stakeholder register and engagement plan to account for the union…" at bounding box center [249, 114] width 0 height 10
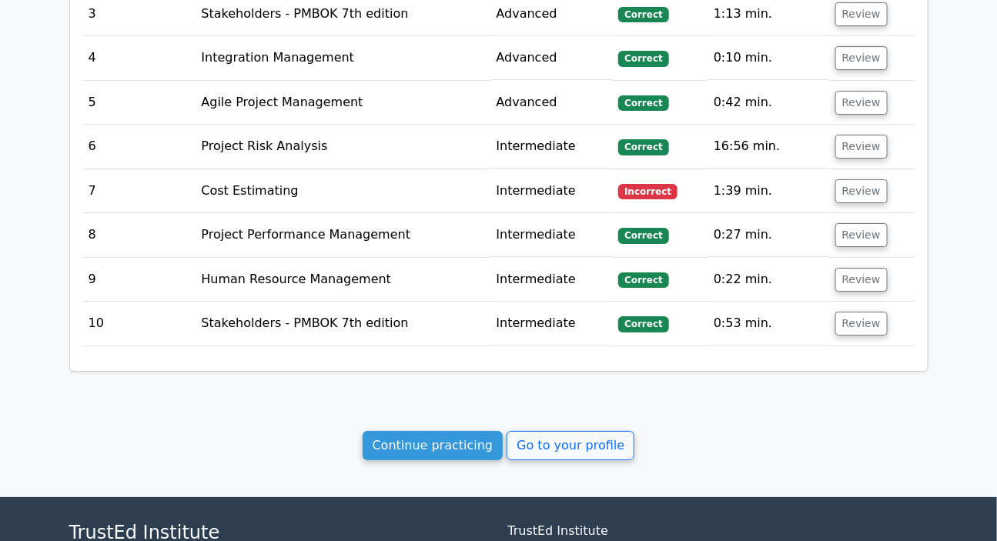
scroll to position [2029, 0]
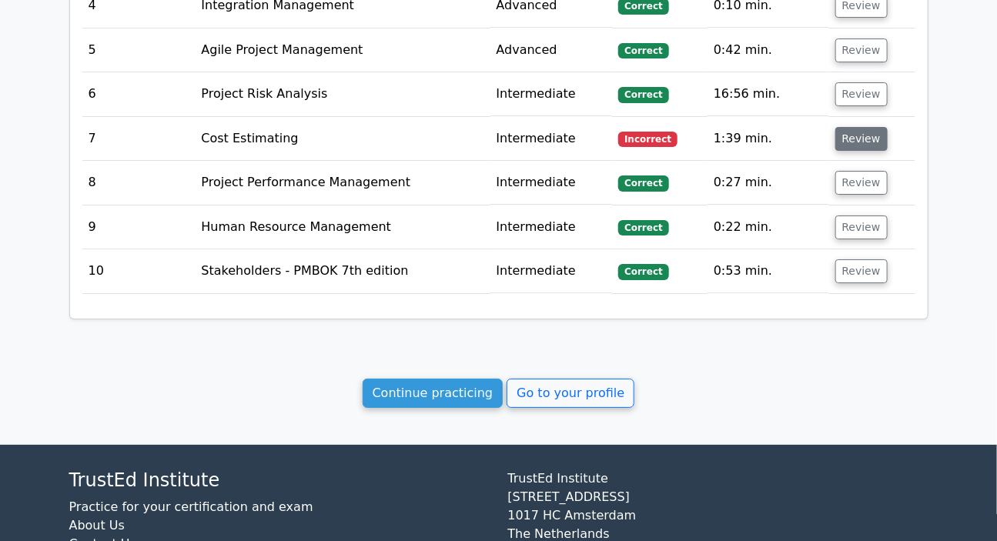
click at [855, 127] on button "Review" at bounding box center [861, 139] width 52 height 24
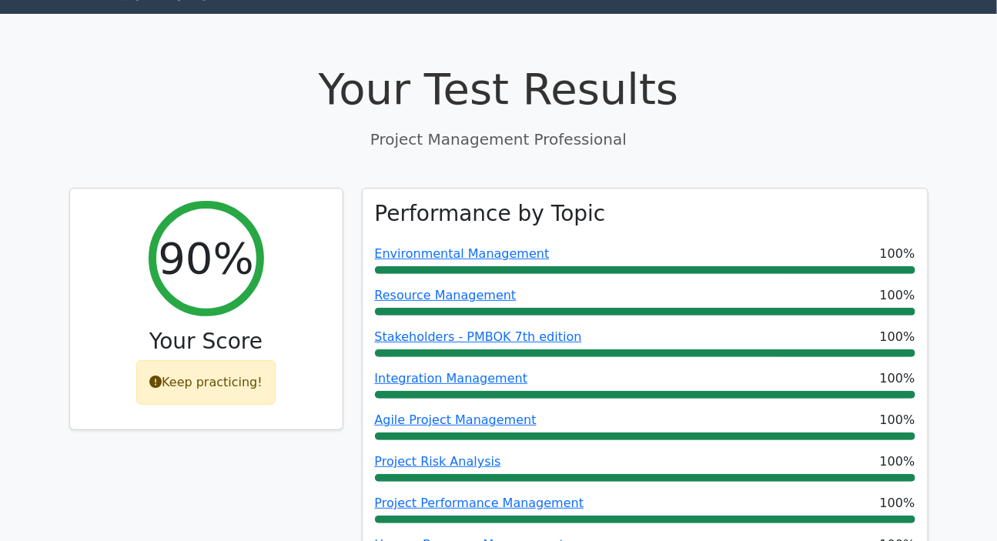
scroll to position [0, 0]
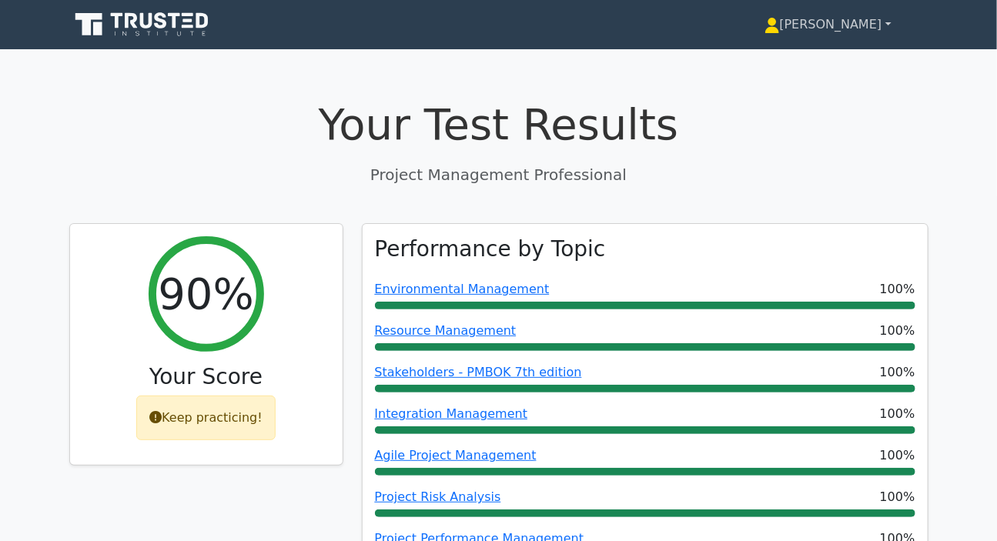
click at [834, 18] on link "[PERSON_NAME]" at bounding box center [828, 24] width 201 height 31
click at [835, 23] on link "[PERSON_NAME]" at bounding box center [828, 24] width 201 height 31
click at [892, 22] on link "[PERSON_NAME]" at bounding box center [828, 24] width 201 height 31
click at [845, 26] on link "[PERSON_NAME]" at bounding box center [828, 24] width 201 height 31
click at [779, 31] on icon at bounding box center [772, 29] width 14 height 6
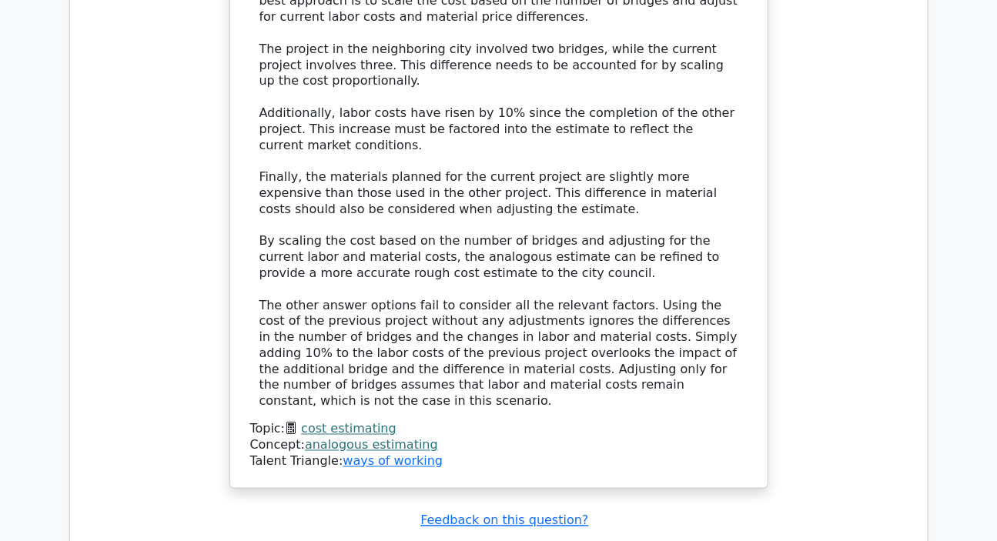
scroll to position [3274, 0]
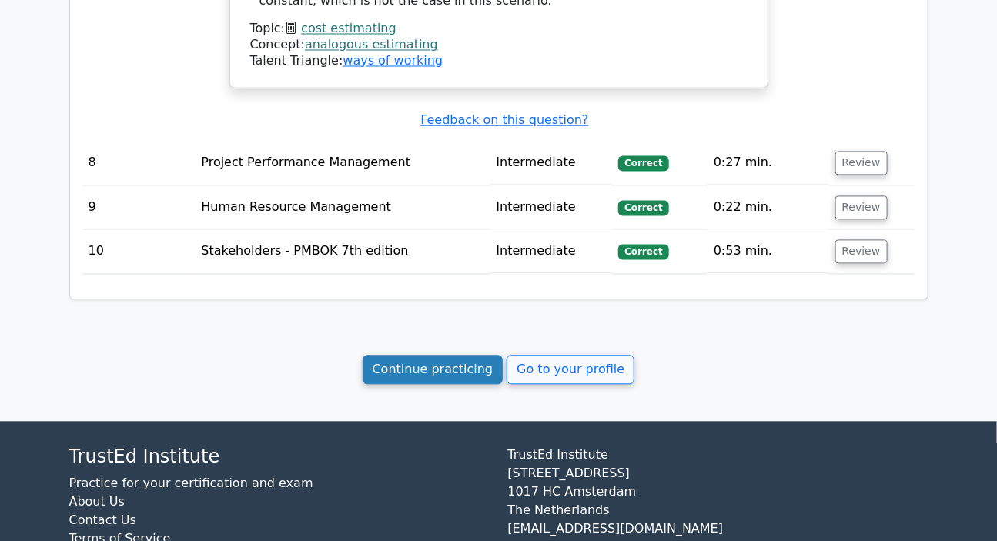
click at [450, 356] on link "Continue practicing" at bounding box center [433, 370] width 141 height 29
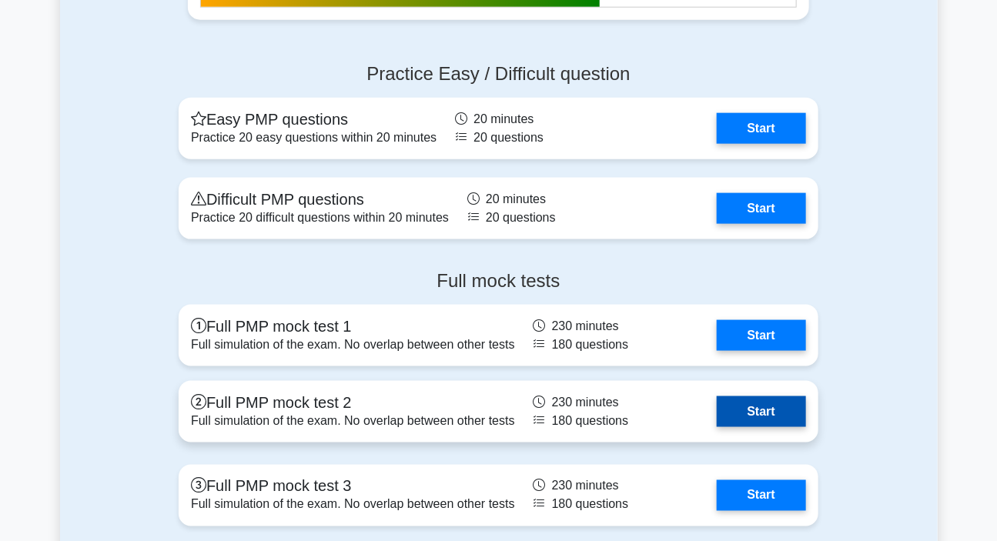
scroll to position [5033, 0]
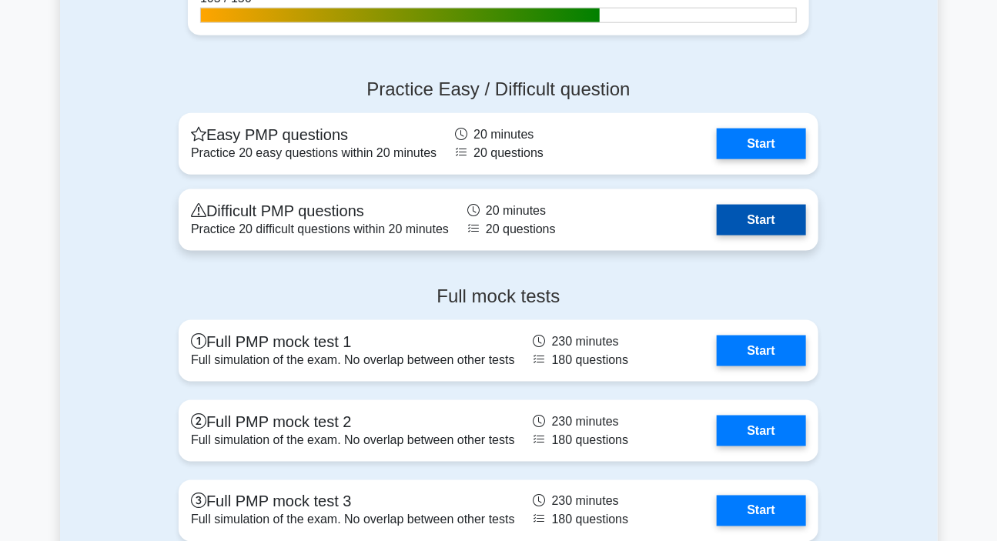
click at [768, 217] on link "Start" at bounding box center [761, 220] width 89 height 31
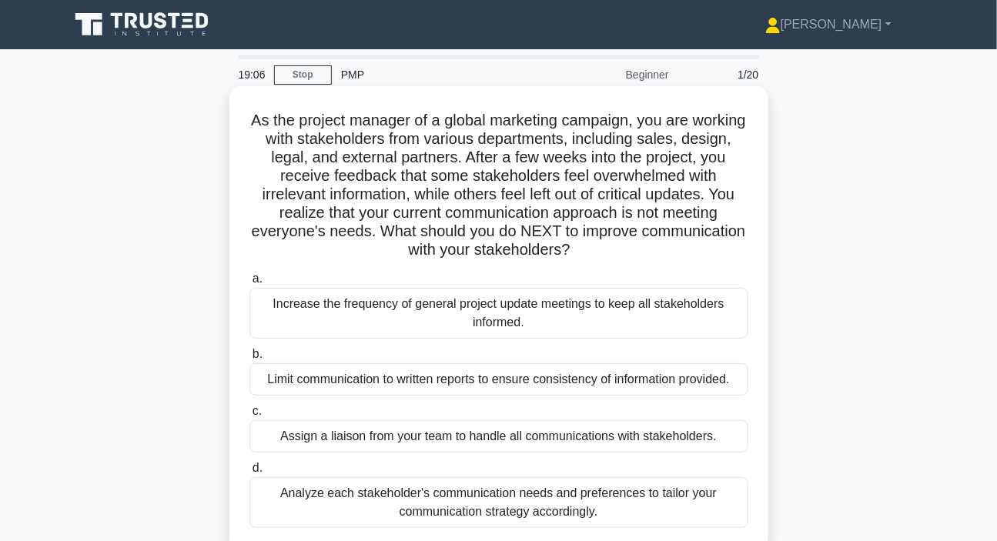
click at [538, 507] on div "Analyze each stakeholder's communication needs and preferences to tailor your c…" at bounding box center [498, 502] width 499 height 51
click at [249, 473] on input "d. Analyze each stakeholder's communication needs and preferences to tailor you…" at bounding box center [249, 468] width 0 height 10
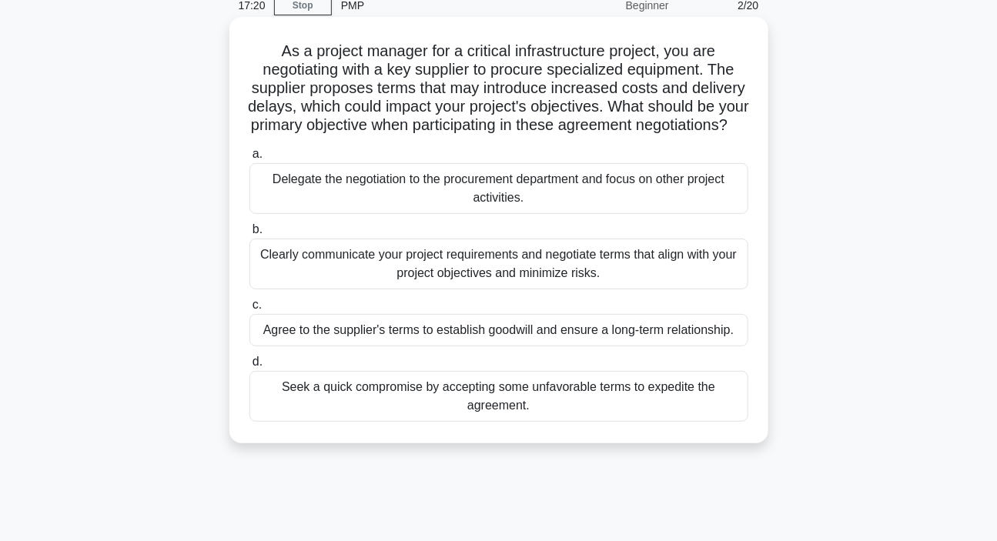
scroll to position [139, 0]
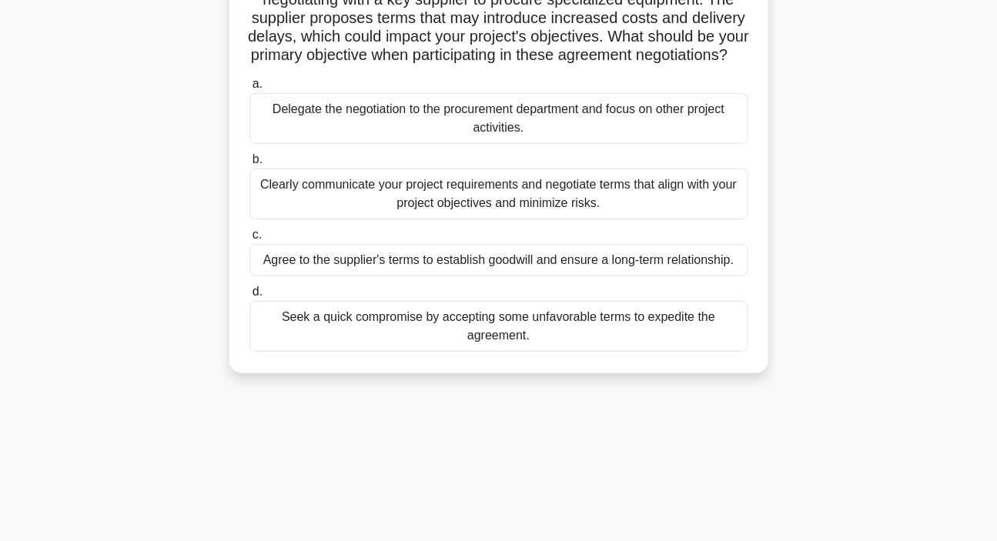
click at [445, 219] on div "Clearly communicate your project requirements and negotiate terms that align wi…" at bounding box center [498, 194] width 499 height 51
click at [249, 165] on input "b. Clearly communicate your project requirements and negotiate terms that align…" at bounding box center [249, 160] width 0 height 10
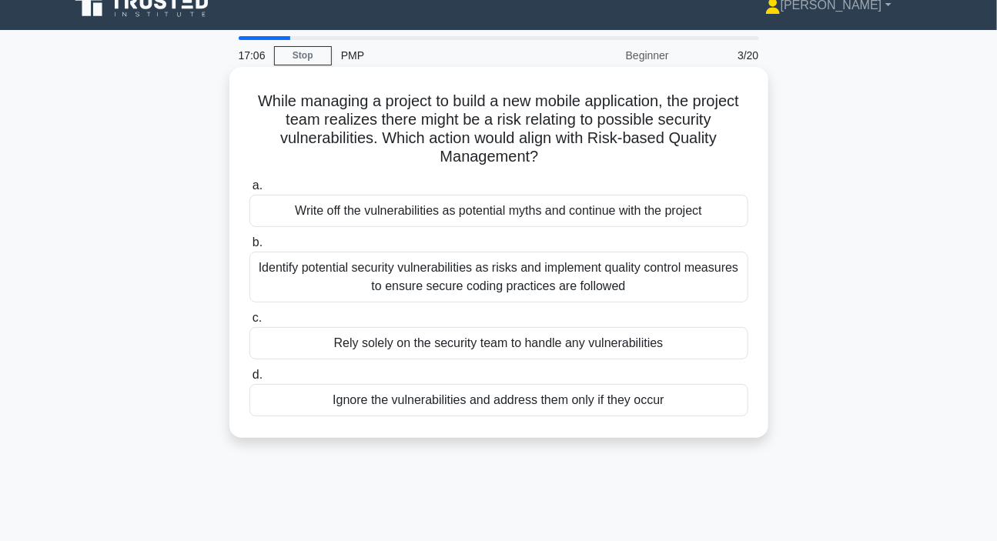
scroll to position [0, 0]
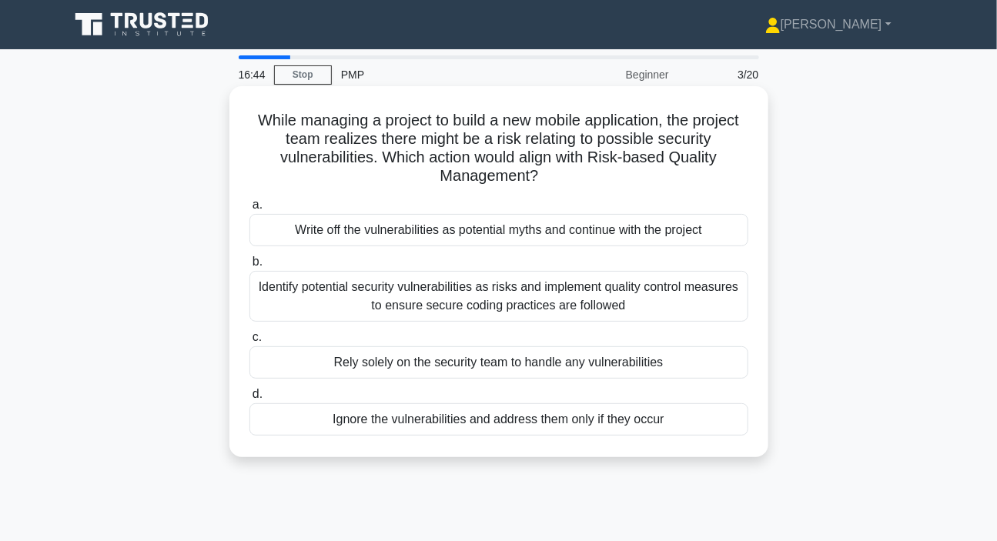
click at [465, 303] on div "Identify potential security vulnerabilities as risks and implement quality cont…" at bounding box center [498, 296] width 499 height 51
click at [249, 267] on input "b. Identify potential security vulnerabilities as risks and implement quality c…" at bounding box center [249, 262] width 0 height 10
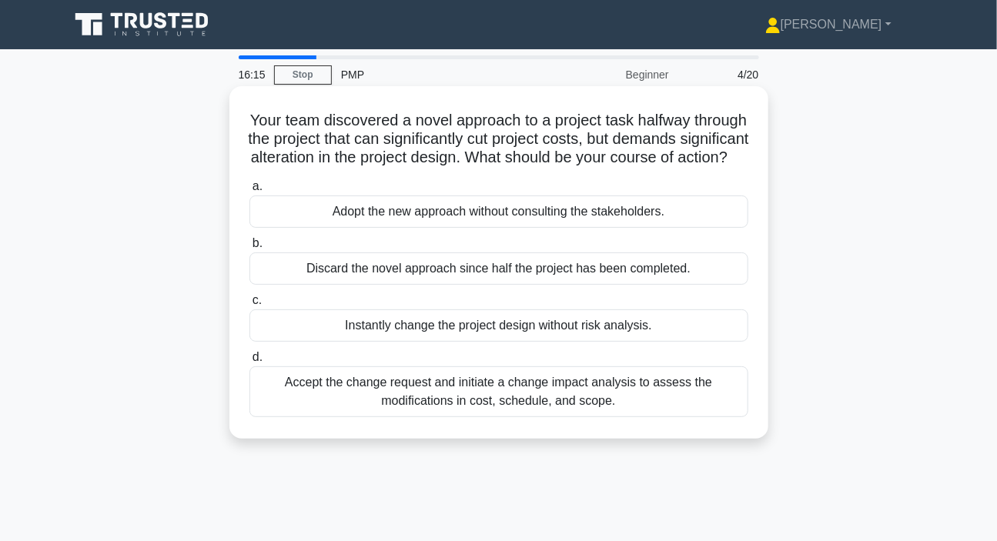
click at [446, 417] on div "Accept the change request and initiate a change impact analysis to assess the m…" at bounding box center [498, 391] width 499 height 51
click at [249, 363] on input "d. Accept the change request and initiate a change impact analysis to assess th…" at bounding box center [249, 358] width 0 height 10
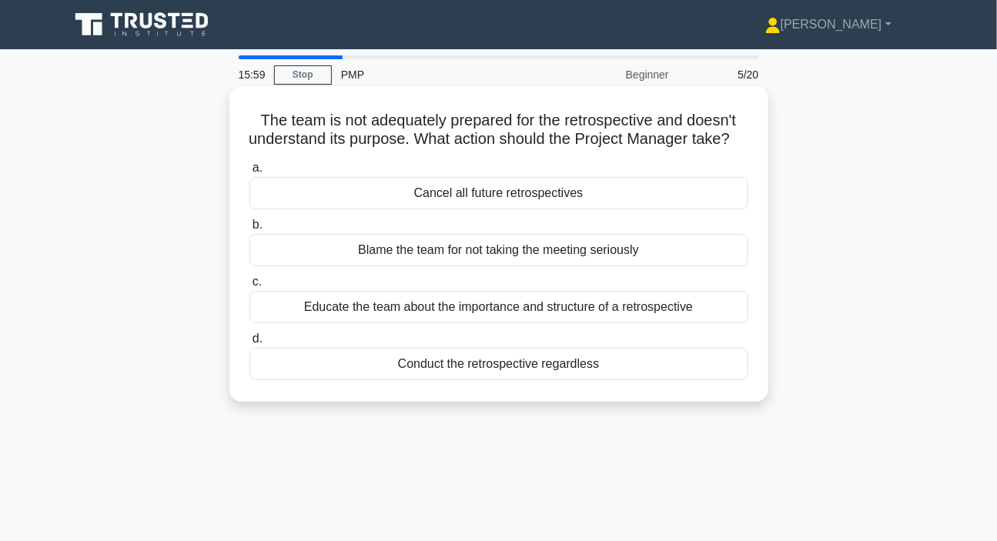
click at [455, 323] on div "Educate the team about the importance and structure of a retrospective" at bounding box center [498, 307] width 499 height 32
click at [249, 287] on input "c. Educate the team about the importance and structure of a retrospective" at bounding box center [249, 282] width 0 height 10
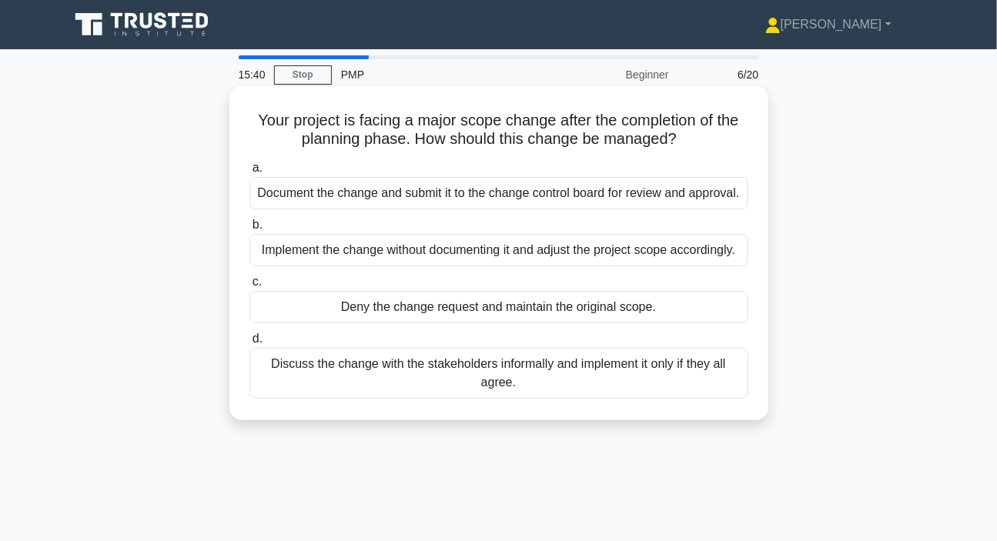
click at [429, 201] on div "Document the change and submit it to the change control board for review and ap…" at bounding box center [498, 193] width 499 height 32
click at [249, 173] on input "a. Document the change and submit it to the change control board for review and…" at bounding box center [249, 168] width 0 height 10
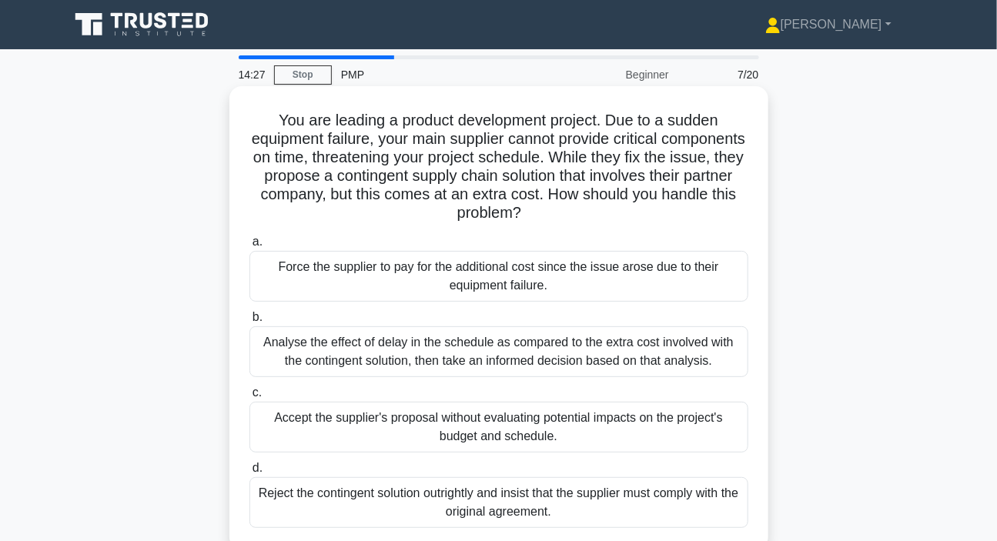
click at [479, 180] on h5 "You are leading a product development project. Due to a sudden equipment failur…" at bounding box center [499, 167] width 502 height 112
click at [361, 357] on div "Analyse the effect of delay in the schedule as compared to the extra cost invol…" at bounding box center [498, 351] width 499 height 51
click at [249, 323] on input "b. Analyse the effect of delay in the schedule as compared to the extra cost in…" at bounding box center [249, 318] width 0 height 10
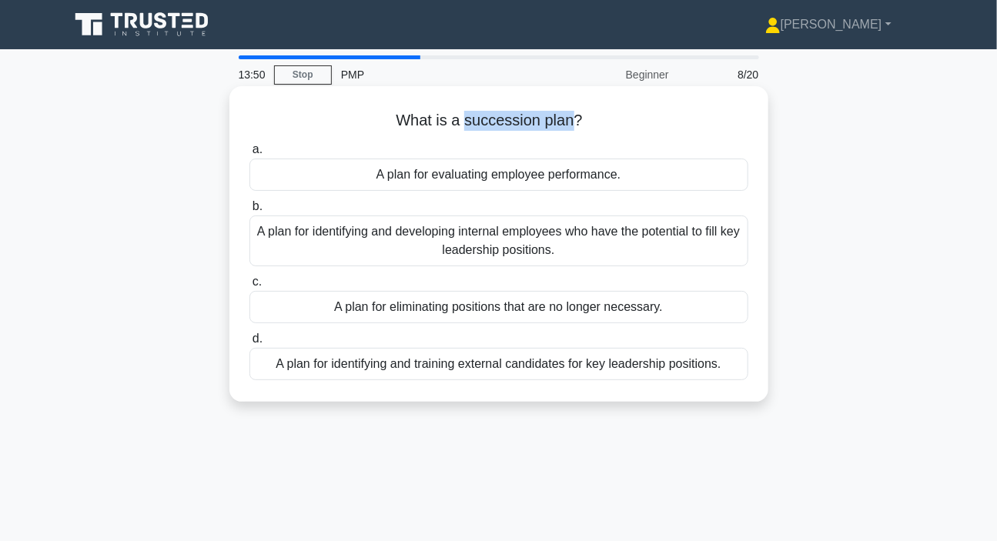
drag, startPoint x: 464, startPoint y: 120, endPoint x: 575, endPoint y: 122, distance: 110.9
click at [575, 122] on h5 "What is a succession plan? .spinner_0XTQ{transform-origin:center;animation:spin…" at bounding box center [499, 121] width 502 height 20
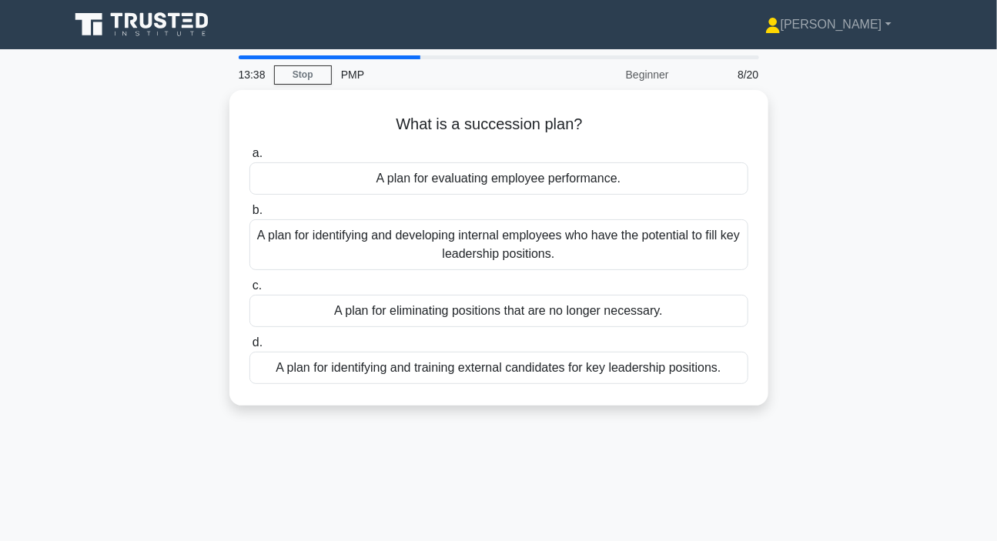
click at [108, 236] on div "What is a succession plan? .spinner_0XTQ{transform-origin:center;animation:spin…" at bounding box center [499, 257] width 878 height 334
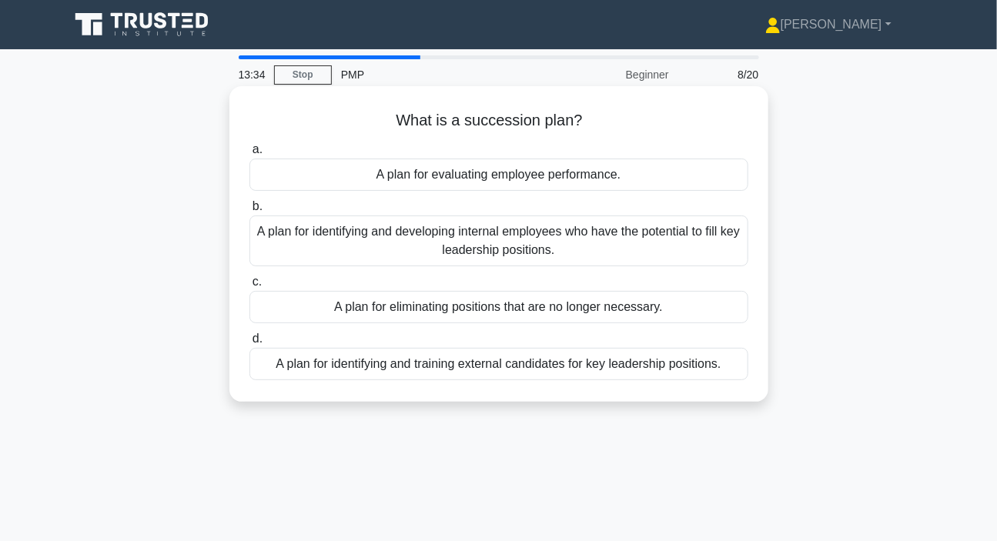
click at [454, 243] on div "A plan for identifying and developing internal employees who have the potential…" at bounding box center [498, 241] width 499 height 51
click at [249, 212] on input "b. A plan for identifying and developing internal employees who have the potent…" at bounding box center [249, 207] width 0 height 10
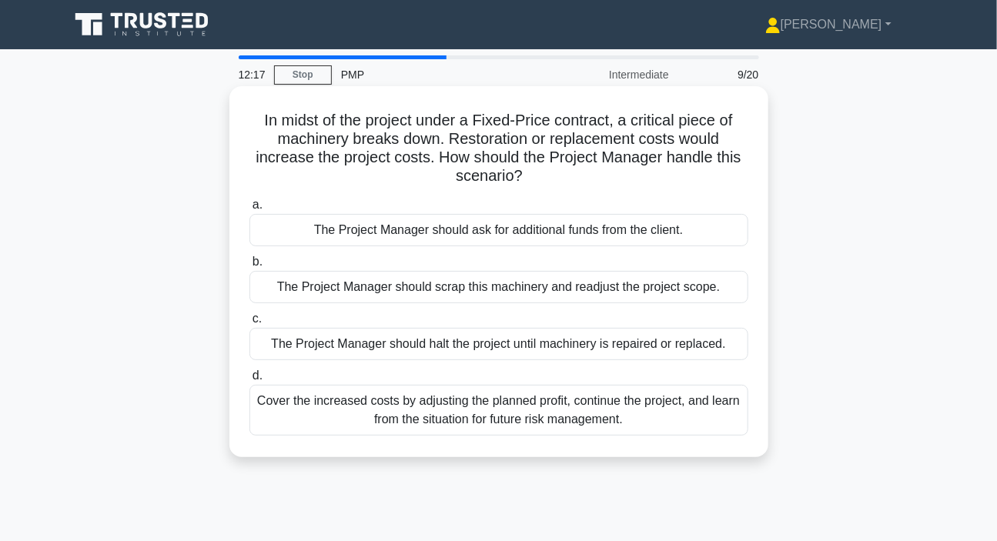
click at [502, 420] on div "Cover the increased costs by adjusting the planned profit, continue the project…" at bounding box center [498, 410] width 499 height 51
click at [249, 381] on input "d. Cover the increased costs by adjusting the planned profit, continue the proj…" at bounding box center [249, 376] width 0 height 10
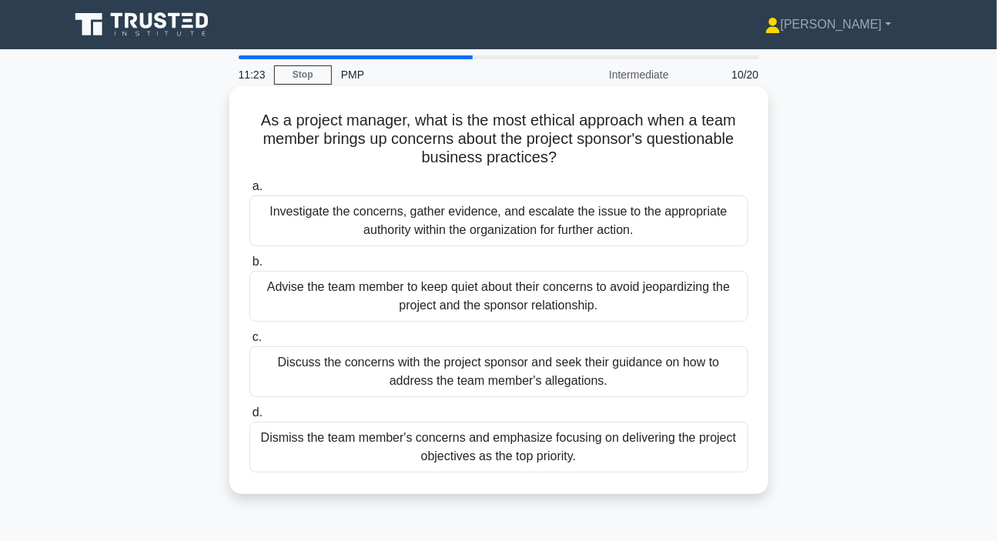
drag, startPoint x: 249, startPoint y: 142, endPoint x: 566, endPoint y: 162, distance: 317.8
click at [566, 162] on h5 "As a project manager, what is the most ethical approach when a team member brin…" at bounding box center [499, 139] width 502 height 57
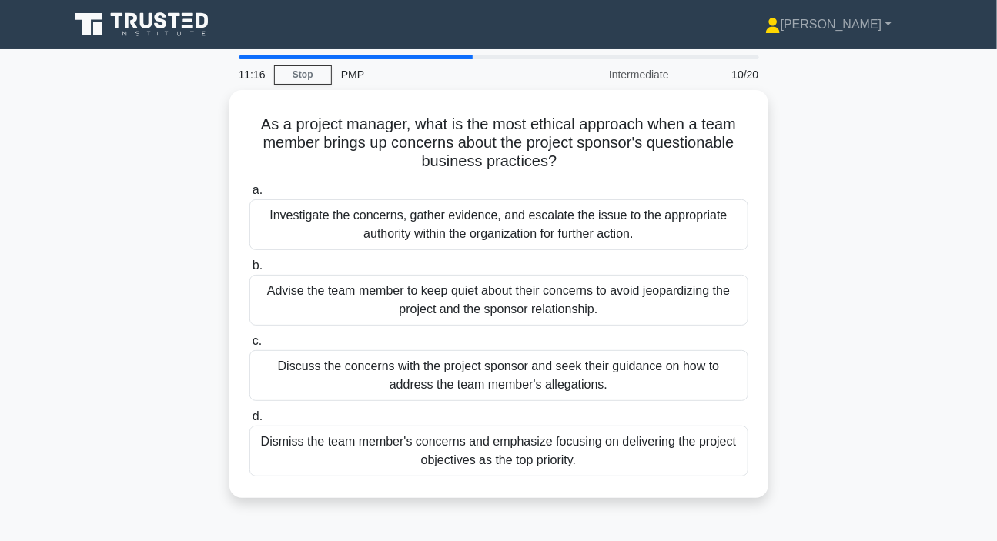
click at [889, 179] on div "As a project manager, what is the most ethical approach when a team member brin…" at bounding box center [499, 303] width 878 height 427
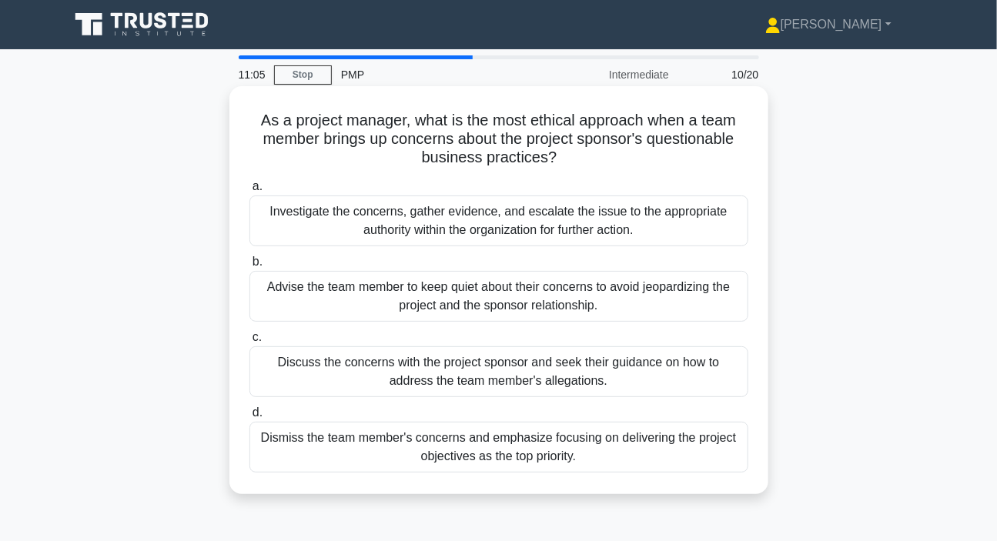
click at [433, 222] on div "Investigate the concerns, gather evidence, and escalate the issue to the approp…" at bounding box center [498, 221] width 499 height 51
click at [249, 192] on input "a. Investigate the concerns, gather evidence, and escalate the issue to the app…" at bounding box center [249, 187] width 0 height 10
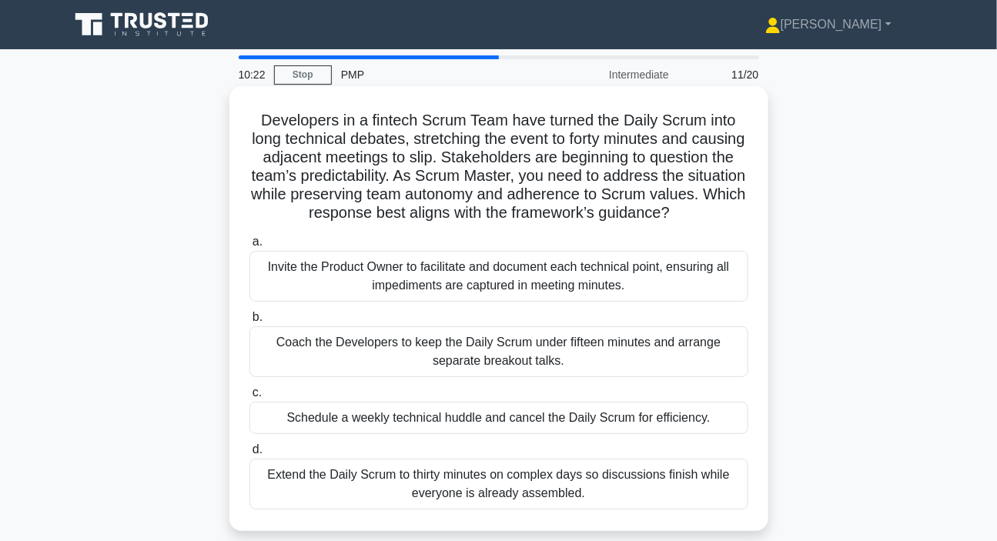
click at [449, 373] on div "Coach the Developers to keep the Daily Scrum under fifteen minutes and arrange …" at bounding box center [498, 351] width 499 height 51
click at [249, 323] on input "b. Coach the Developers to keep the Daily Scrum under fifteen minutes and arran…" at bounding box center [249, 318] width 0 height 10
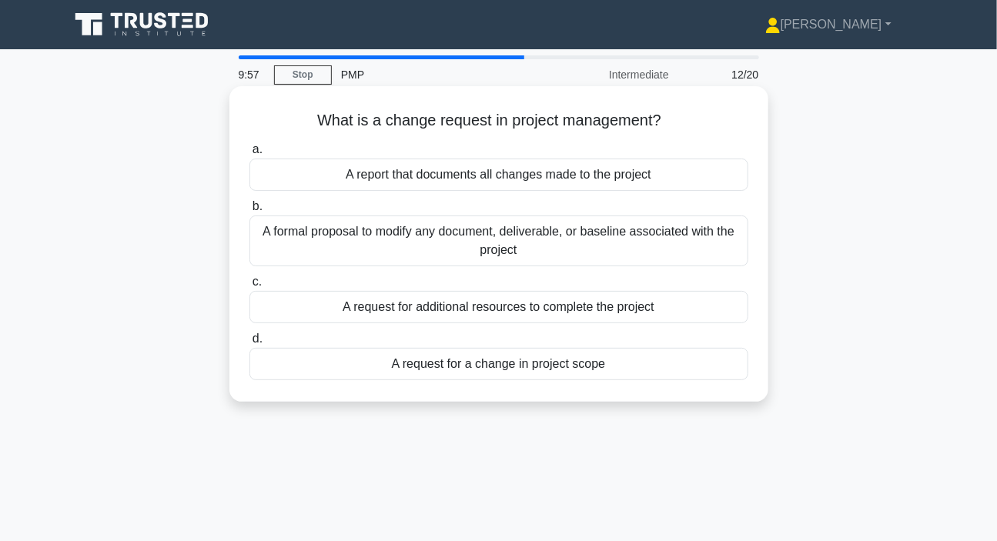
click at [467, 239] on div "A formal proposal to modify any document, deliverable, or baseline associated w…" at bounding box center [498, 241] width 499 height 51
click at [249, 212] on input "b. A formal proposal to modify any document, deliverable, or baseline associate…" at bounding box center [249, 207] width 0 height 10
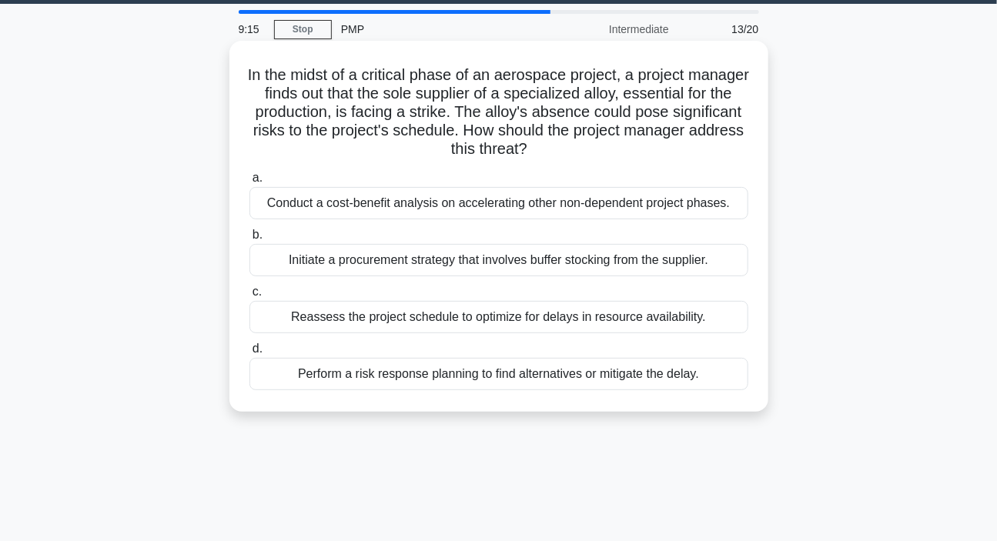
scroll to position [69, 0]
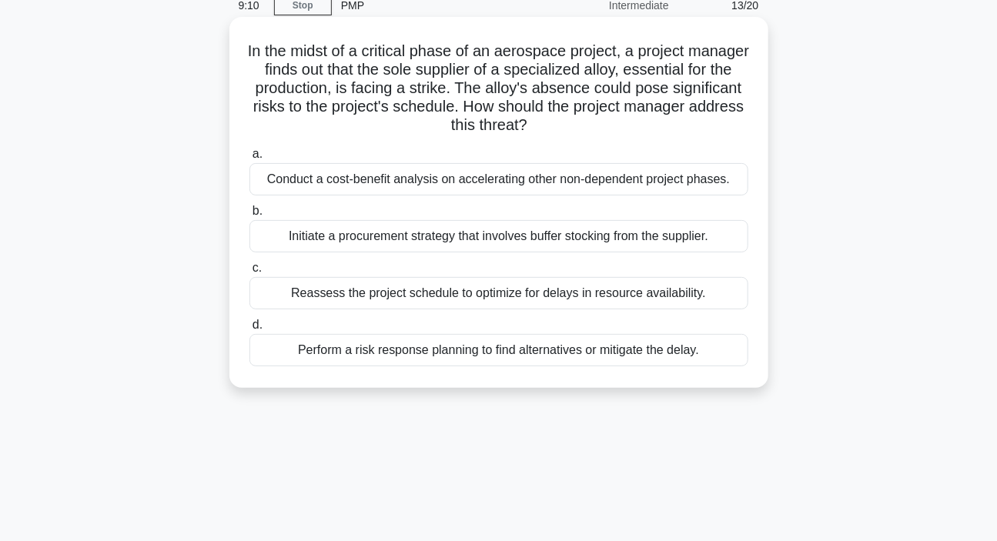
click at [467, 347] on div "Perform a risk response planning to find alternatives or mitigate the delay." at bounding box center [498, 350] width 499 height 32
click at [249, 330] on input "d. Perform a risk response planning to find alternatives or mitigate the delay." at bounding box center [249, 325] width 0 height 10
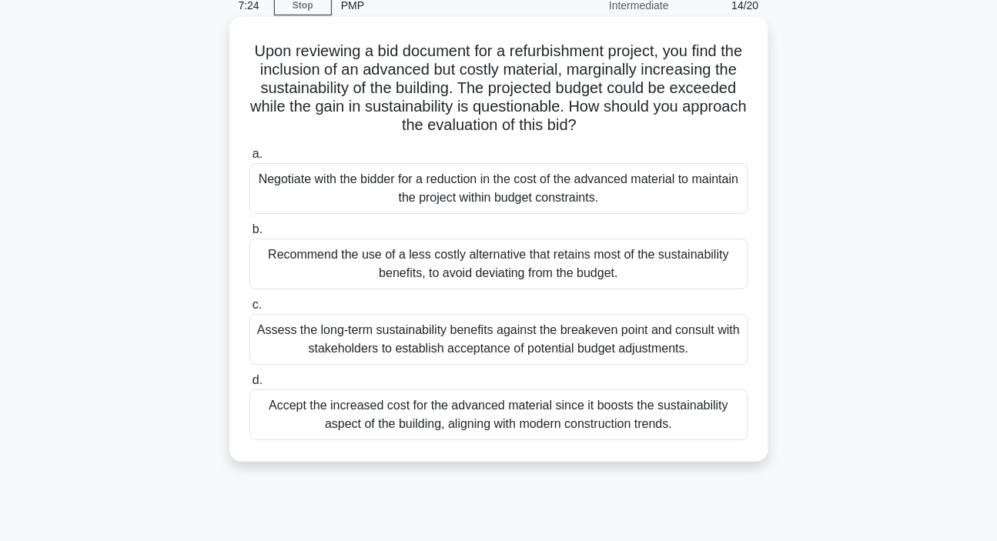
click at [496, 338] on div "Assess the long-term sustainability benefits against the breakeven point and co…" at bounding box center [498, 339] width 499 height 51
click at [249, 310] on input "c. Assess the long-term sustainability benefits against the breakeven point and…" at bounding box center [249, 305] width 0 height 10
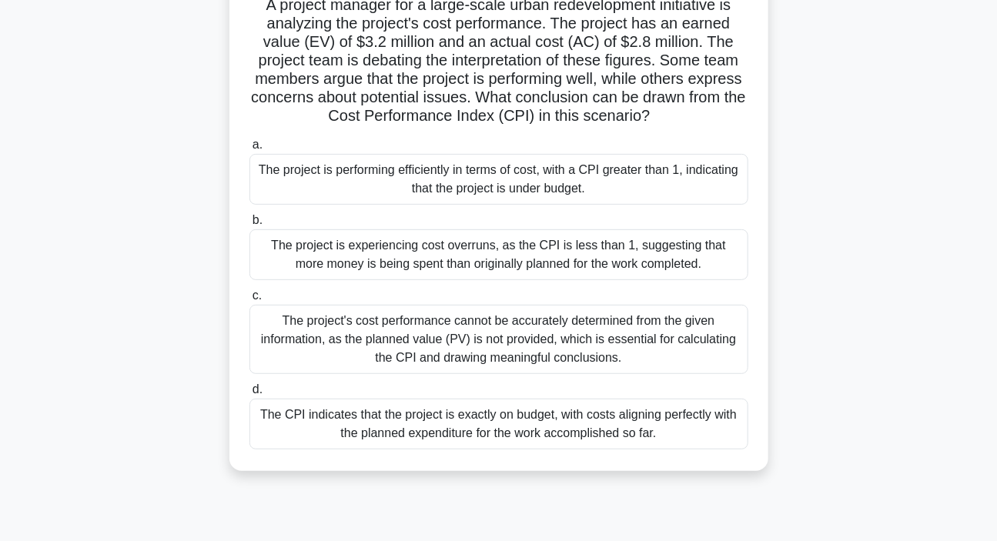
scroll to position [139, 0]
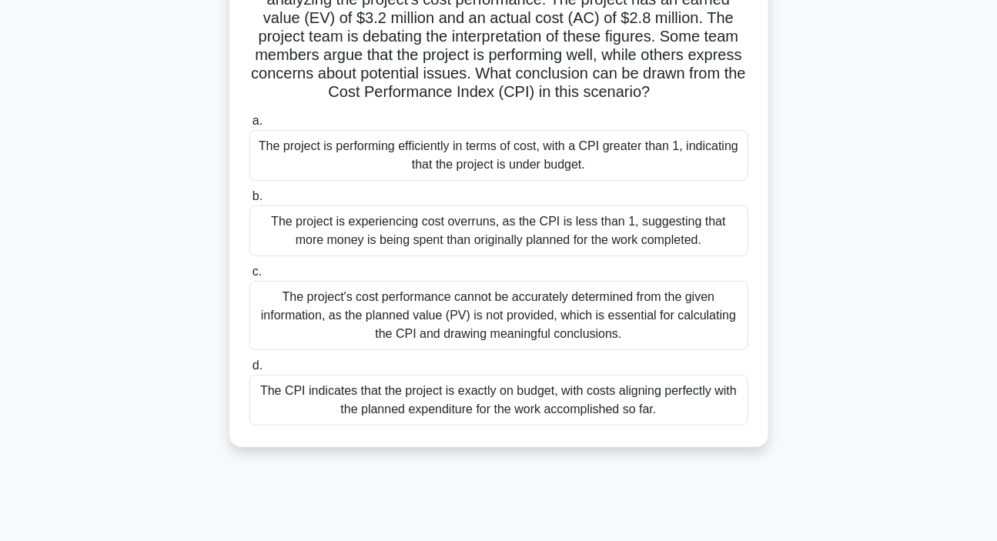
click at [500, 162] on div "The project is performing efficiently in terms of cost, with a CPI greater than…" at bounding box center [498, 155] width 499 height 51
click at [249, 126] on input "a. The project is performing efficiently in terms of cost, with a CPI greater t…" at bounding box center [249, 121] width 0 height 10
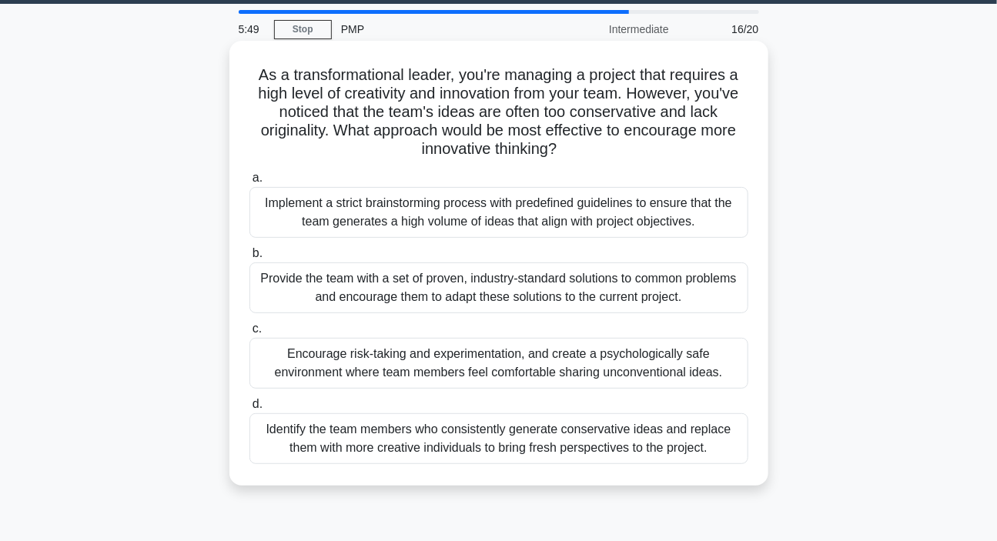
scroll to position [69, 0]
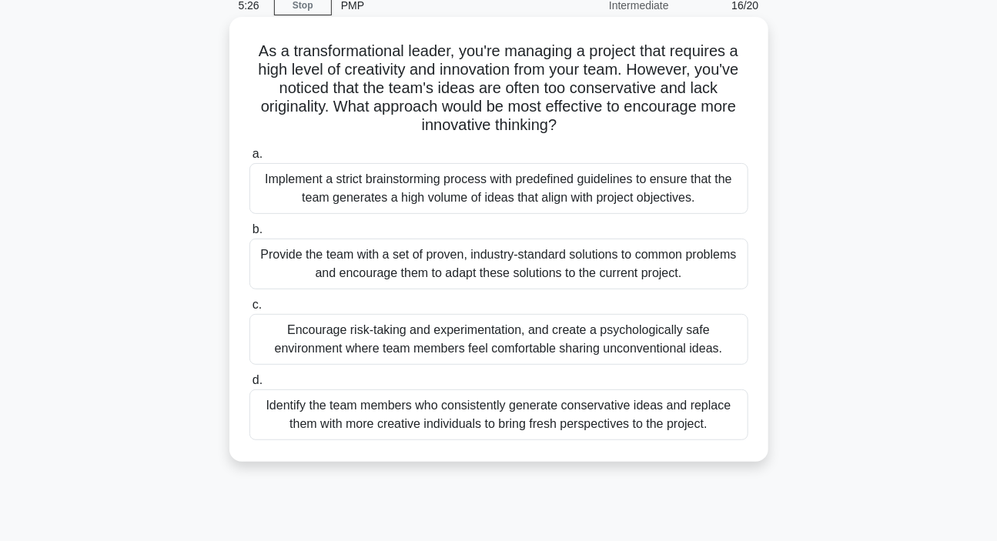
click at [500, 338] on div "Encourage risk-taking and experimentation, and create a psychologically safe en…" at bounding box center [498, 339] width 499 height 51
click at [249, 310] on input "c. Encourage risk-taking and experimentation, and create a psychologically safe…" at bounding box center [249, 305] width 0 height 10
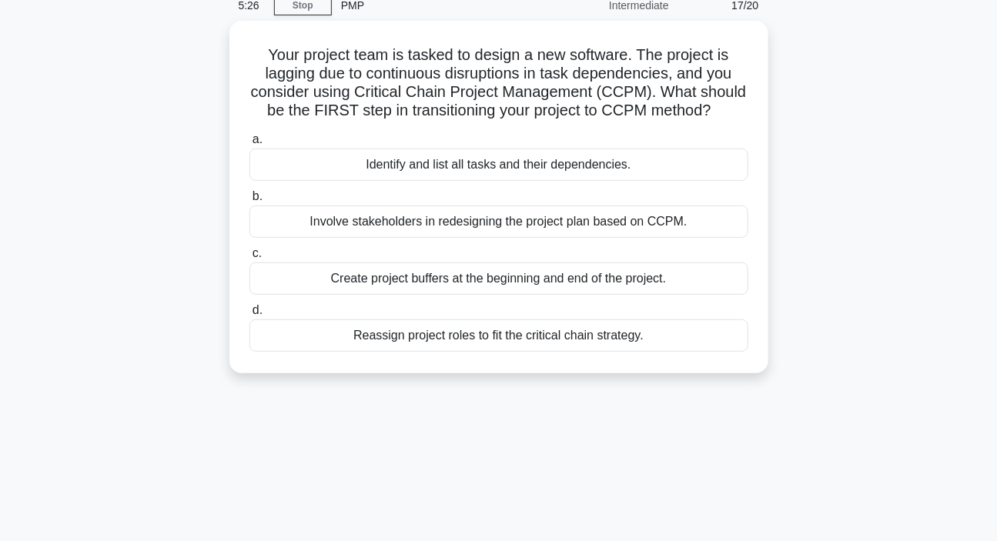
scroll to position [0, 0]
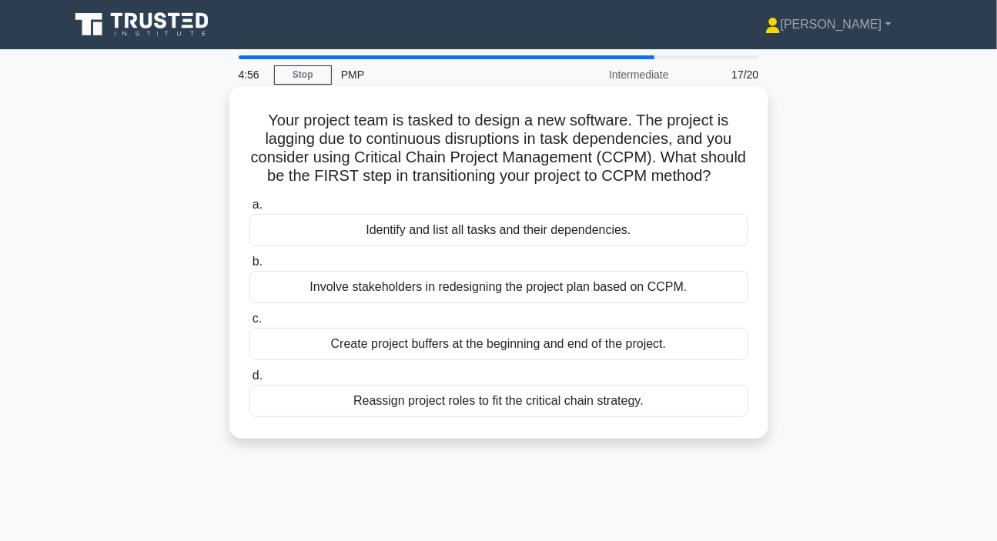
click at [417, 233] on div "Identify and list all tasks and their dependencies." at bounding box center [498, 230] width 499 height 32
click at [249, 210] on input "a. Identify and list all tasks and their dependencies." at bounding box center [249, 205] width 0 height 10
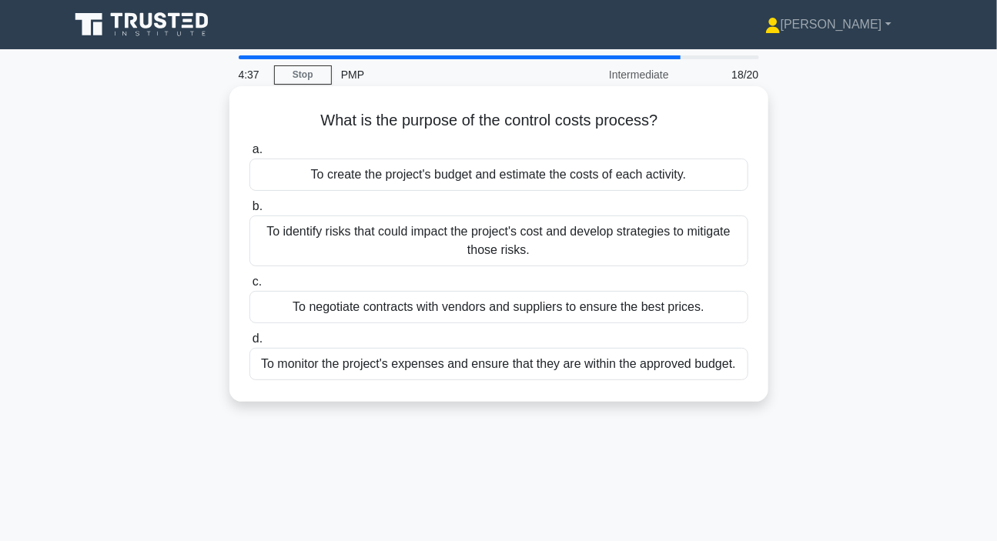
click at [491, 185] on div "To create the project's budget and estimate the costs of each activity." at bounding box center [498, 175] width 499 height 32
click at [249, 155] on input "a. To create the project's budget and estimate the costs of each activity." at bounding box center [249, 150] width 0 height 10
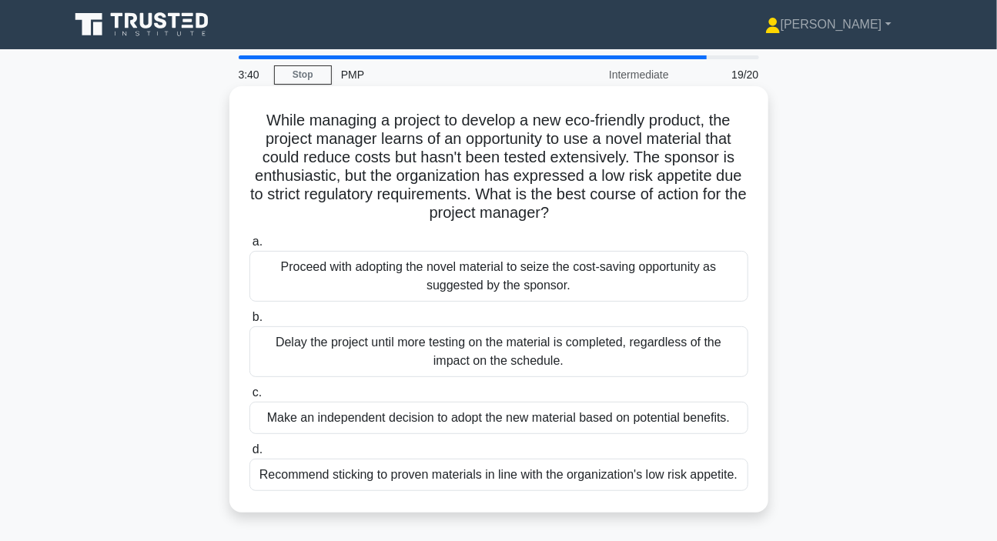
click at [378, 277] on div "Proceed with adopting the novel material to seize the cost-saving opportunity a…" at bounding box center [498, 276] width 499 height 51
click at [249, 247] on input "a. Proceed with adopting the novel material to seize the cost-saving opportunit…" at bounding box center [249, 242] width 0 height 10
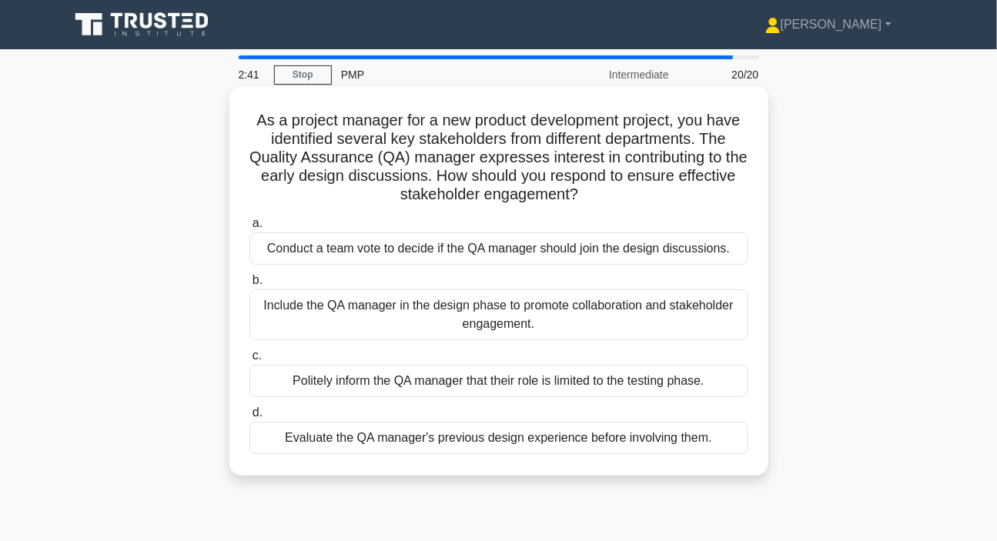
click at [519, 316] on div "Include the QA manager in the design phase to promote collaboration and stakeho…" at bounding box center [498, 314] width 499 height 51
click at [249, 286] on input "b. Include the QA manager in the design phase to promote collaboration and stak…" at bounding box center [249, 281] width 0 height 10
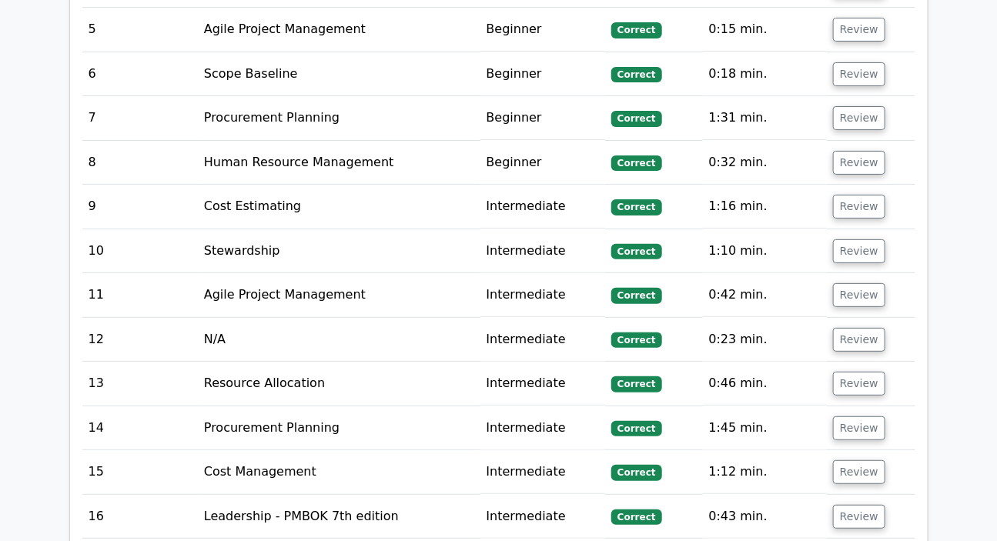
scroll to position [2589, 0]
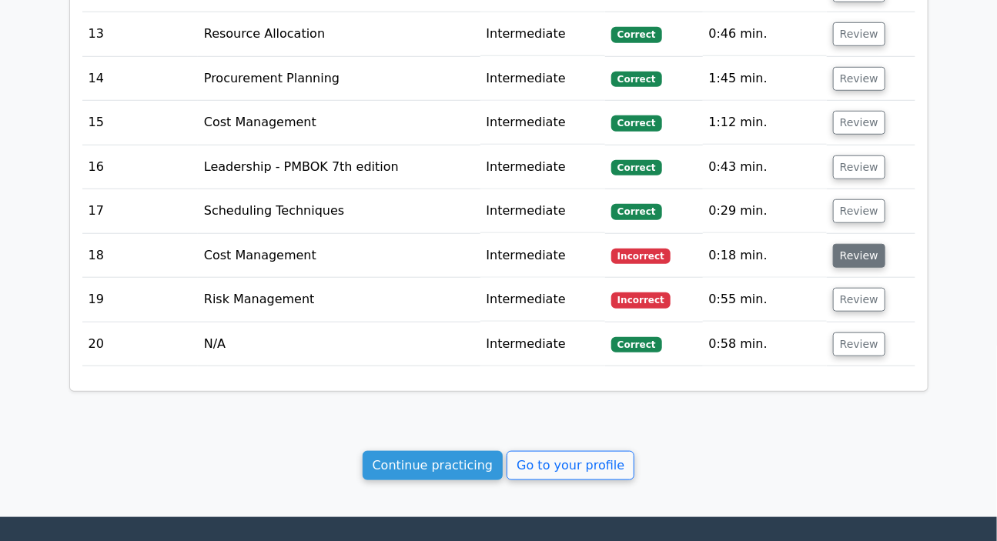
click at [833, 244] on button "Review" at bounding box center [859, 256] width 52 height 24
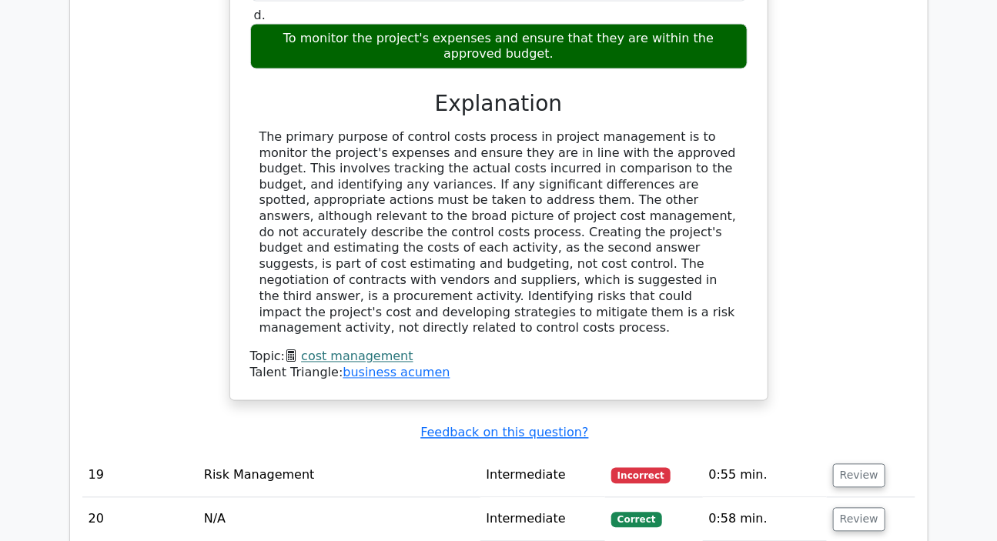
scroll to position [3219, 0]
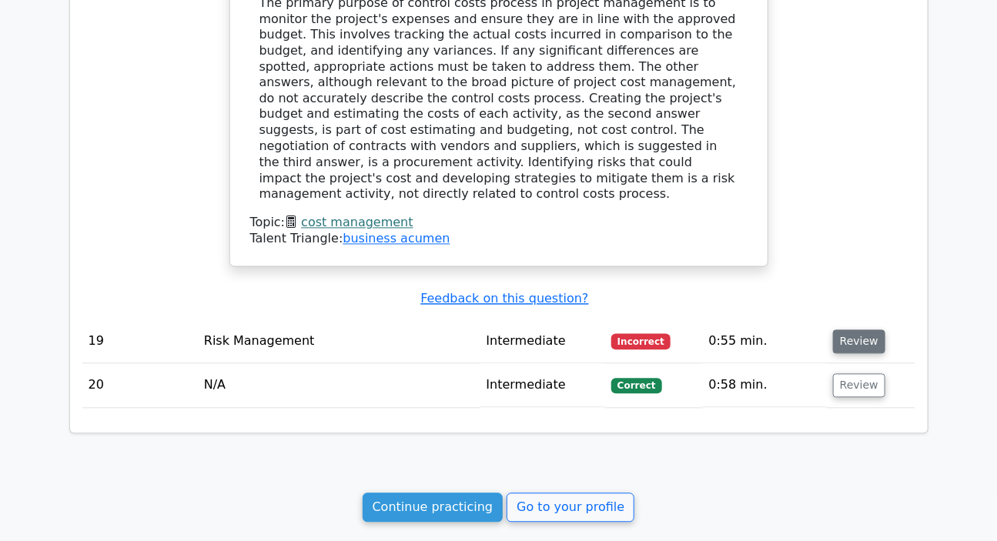
click at [865, 330] on button "Review" at bounding box center [859, 342] width 52 height 24
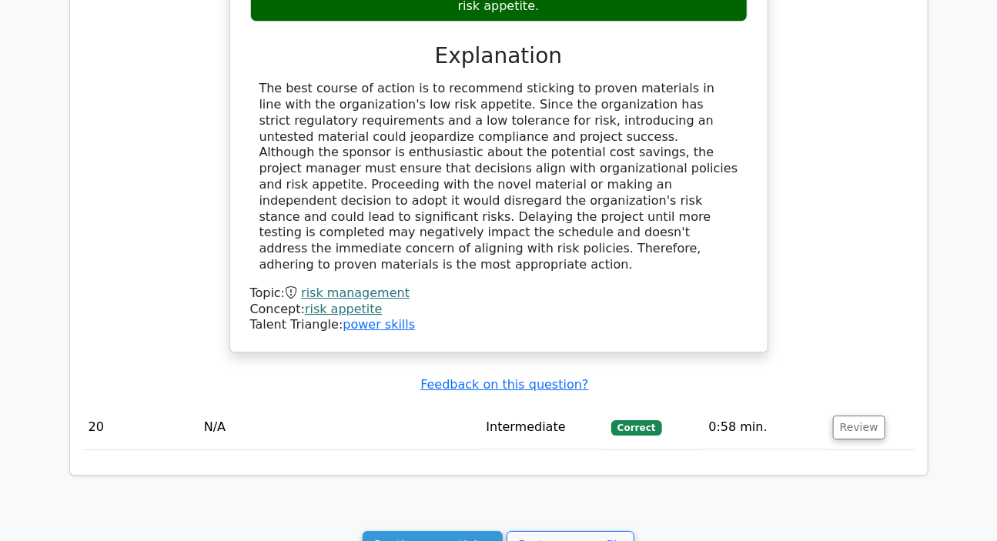
scroll to position [4059, 0]
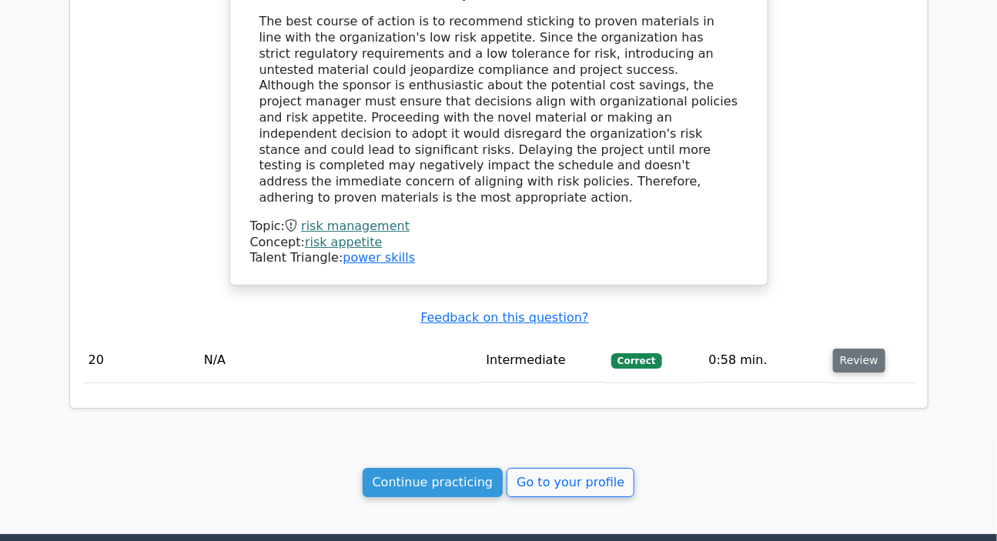
click at [860, 349] on button "Review" at bounding box center [859, 361] width 52 height 24
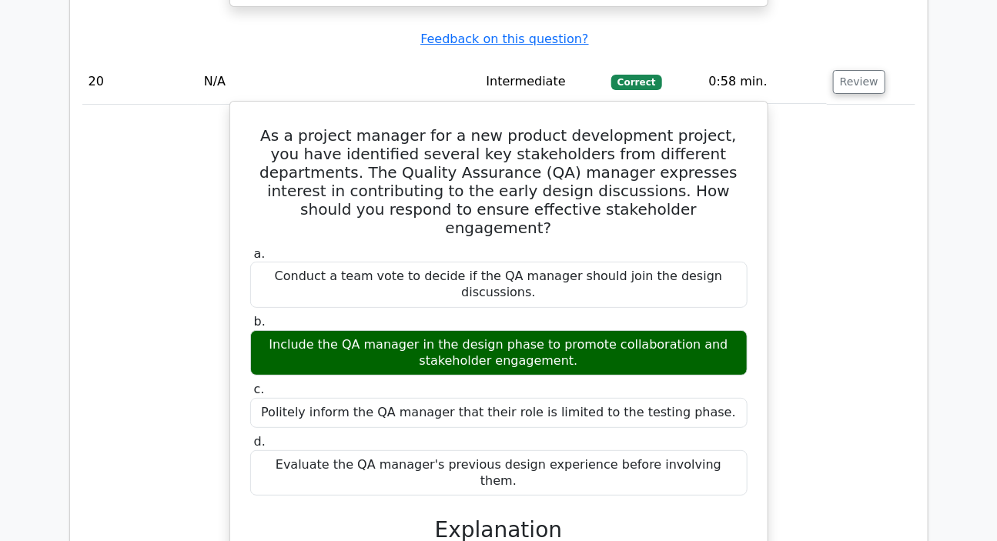
scroll to position [4339, 0]
